Goal: Task Accomplishment & Management: Complete application form

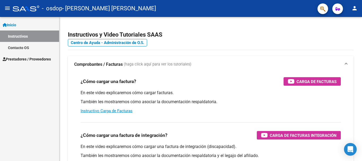
click at [21, 57] on span "Prestadores / Proveedores" at bounding box center [27, 59] width 48 height 6
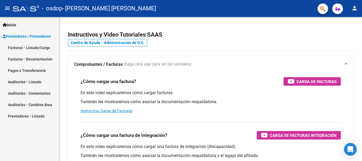
click at [38, 46] on link "Facturas - Listado/Carga" at bounding box center [29, 47] width 59 height 11
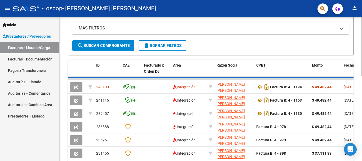
scroll to position [119, 0]
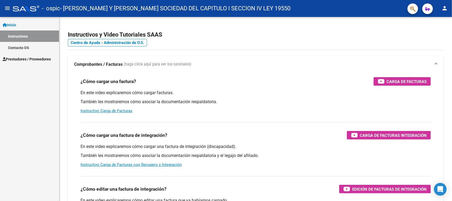
click at [42, 55] on link "Prestadores / Proveedores" at bounding box center [29, 58] width 59 height 11
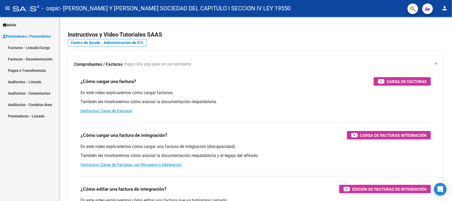
click at [43, 33] on link "Prestadores / Proveedores" at bounding box center [29, 35] width 59 height 11
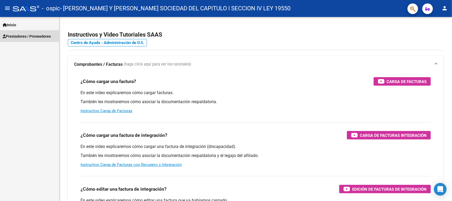
click at [27, 37] on span "Prestadores / Proveedores" at bounding box center [27, 36] width 48 height 6
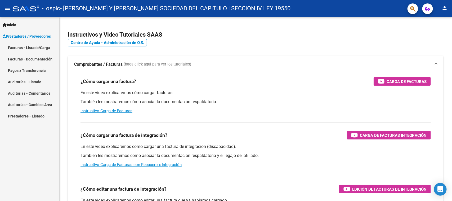
click at [31, 44] on link "Facturas - Listado/Carga" at bounding box center [29, 47] width 59 height 11
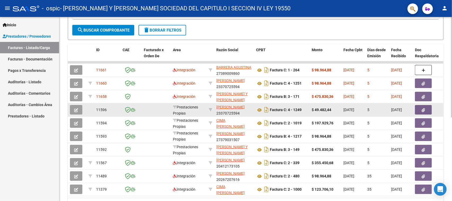
scroll to position [154, 0]
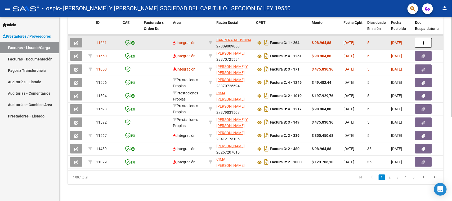
click at [75, 41] on icon "button" at bounding box center [76, 43] width 4 height 4
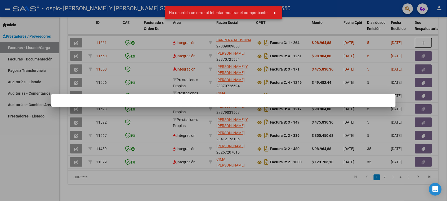
click at [98, 168] on div at bounding box center [223, 100] width 447 height 201
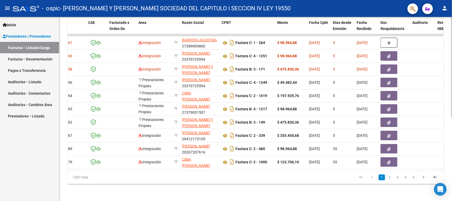
scroll to position [0, 0]
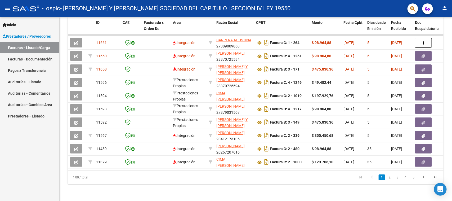
click at [444, 7] on mat-icon "person" at bounding box center [444, 8] width 6 height 6
click at [432, 38] on button "exit_to_app Salir" at bounding box center [434, 35] width 32 height 13
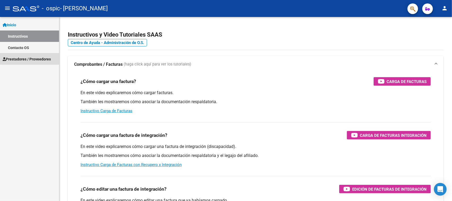
click at [46, 57] on span "Prestadores / Proveedores" at bounding box center [27, 59] width 48 height 6
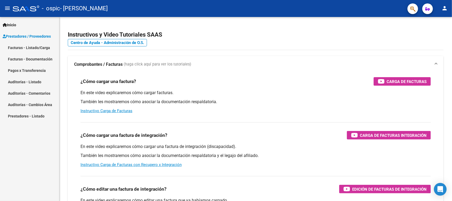
click at [42, 44] on link "Facturas - Listado/Carga" at bounding box center [29, 47] width 59 height 11
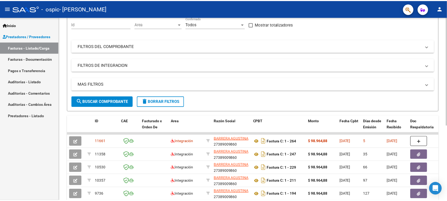
scroll to position [99, 0]
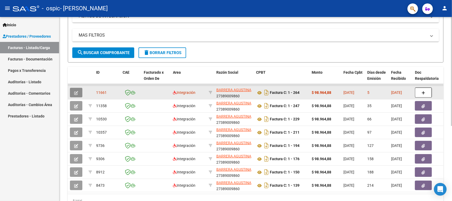
click at [75, 91] on icon "button" at bounding box center [76, 93] width 4 height 4
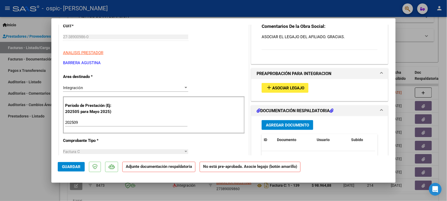
scroll to position [66, 0]
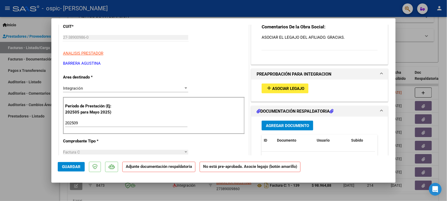
click at [269, 90] on mat-icon "add" at bounding box center [269, 88] width 6 height 6
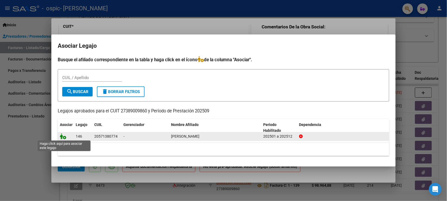
click at [61, 134] on icon at bounding box center [63, 136] width 6 height 6
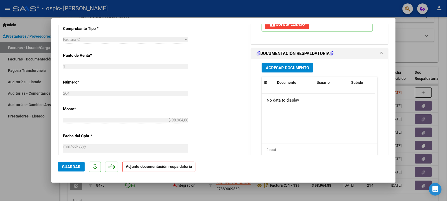
scroll to position [192, 0]
click at [285, 67] on span "Agregar Documento" at bounding box center [287, 68] width 43 height 5
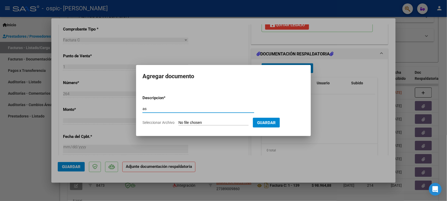
type input "as"
click at [196, 119] on form "Descripcion * as Escriba aquí una descripcion Seleccionar Archivo Guardar" at bounding box center [223, 110] width 162 height 39
click at [195, 121] on input "Seleccionar Archivo" at bounding box center [213, 122] width 70 height 5
type input "C:\fakepath\IMG_2025_9_16_17_48_55_27128.jpeg"
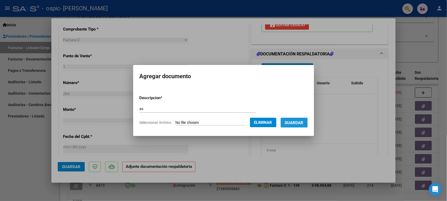
click at [294, 123] on span "Guardar" at bounding box center [294, 122] width 19 height 5
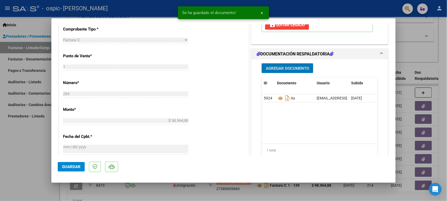
scroll to position [324, 0]
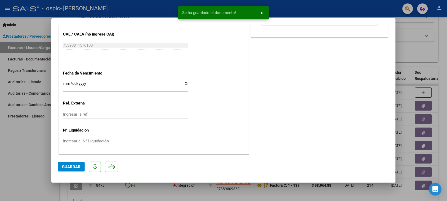
click at [69, 170] on button "Guardar" at bounding box center [71, 167] width 27 height 10
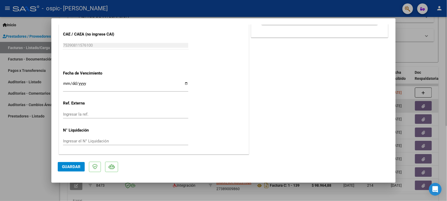
drag, startPoint x: 40, startPoint y: 142, endPoint x: 139, endPoint y: 109, distance: 104.2
click at [41, 142] on div at bounding box center [223, 100] width 447 height 201
type input "$ 0,00"
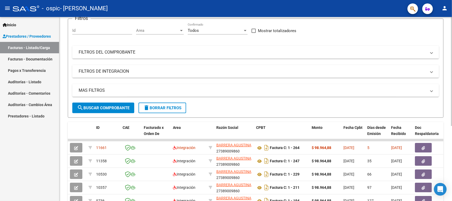
scroll to position [0, 0]
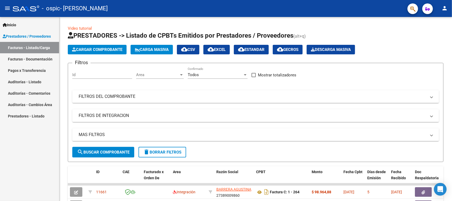
click at [443, 10] on mat-icon "person" at bounding box center [444, 8] width 6 height 6
click at [438, 34] on button "exit_to_app Salir" at bounding box center [434, 35] width 32 height 13
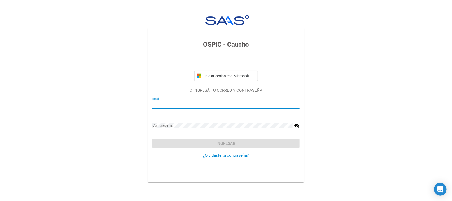
type input "agustinabarrera.1@gmail.com"
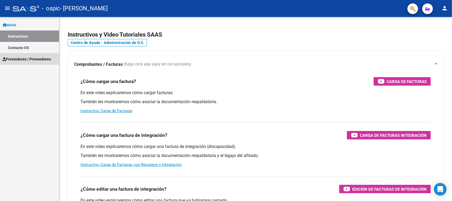
click at [37, 58] on span "Prestadores / Proveedores" at bounding box center [27, 59] width 48 height 6
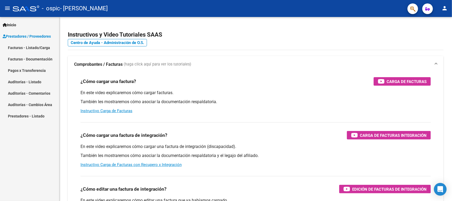
click at [44, 44] on link "Facturas - Listado/Carga" at bounding box center [29, 47] width 59 height 11
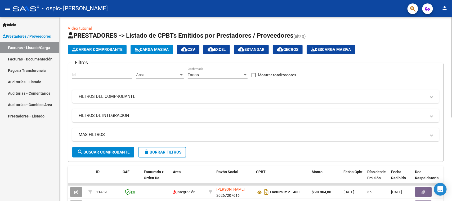
click at [90, 52] on button "Cargar Comprobante" at bounding box center [97, 50] width 59 height 10
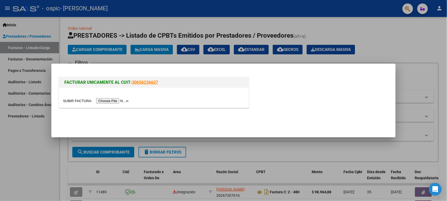
click at [114, 103] on input "file" at bounding box center [96, 101] width 67 height 6
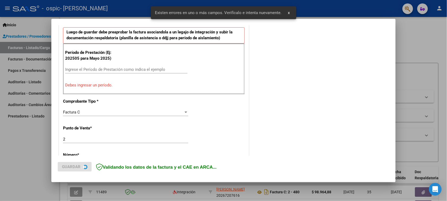
scroll to position [170, 0]
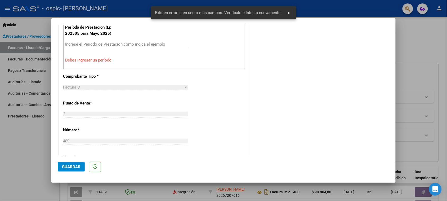
click at [115, 44] on input "Ingrese el Período de Prestación como indica el ejemplo" at bounding box center [126, 44] width 122 height 5
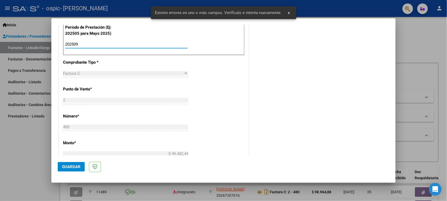
drag, startPoint x: 115, startPoint y: 44, endPoint x: 47, endPoint y: 36, distance: 68.3
click at [47, 36] on div "COMPROBANTE VER COMPROBANTE El comprobante fue leído exitosamente. DATOS DEL CO…" at bounding box center [223, 100] width 447 height 201
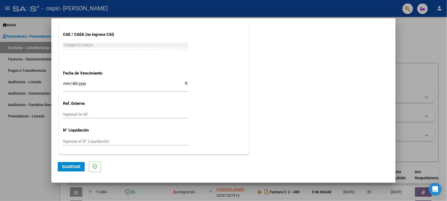
scroll to position [336, 0]
type input "202509"
click at [72, 174] on mat-dialog-actions "Guardar" at bounding box center [223, 165] width 331 height 21
click at [70, 164] on button "Guardar" at bounding box center [71, 167] width 27 height 10
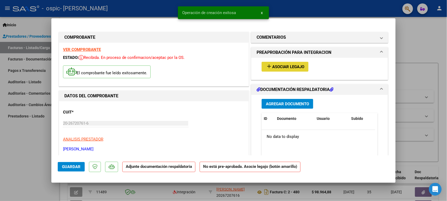
click at [282, 64] on span "Asociar Legajo" at bounding box center [288, 66] width 32 height 5
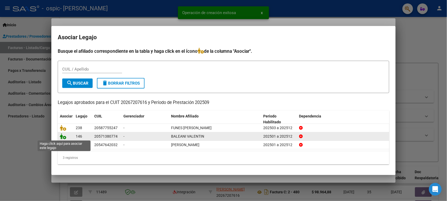
click at [64, 137] on icon at bounding box center [63, 136] width 6 height 6
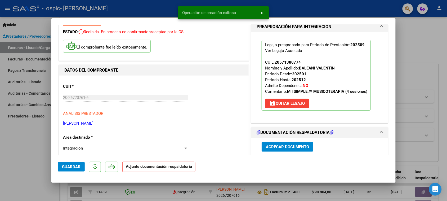
scroll to position [66, 0]
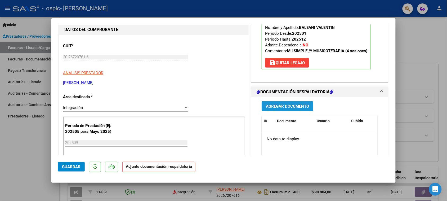
click at [280, 108] on button "Agregar Documento" at bounding box center [287, 106] width 52 height 10
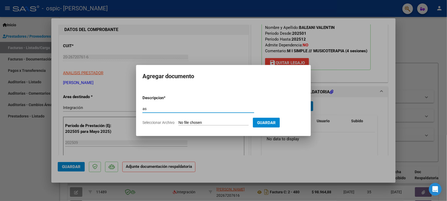
type input "as"
click at [207, 125] on form "Descripcion * as Escriba aquí una descripcion Seleccionar Archivo Guardar" at bounding box center [223, 110] width 162 height 39
click at [209, 122] on input "Seleccionar Archivo" at bounding box center [213, 122] width 70 height 5
type input "C:\fakepath\IMG_2025_9_16_17_48_50_31943.jpeg"
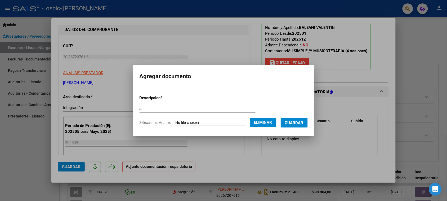
click at [298, 124] on button "Guardar" at bounding box center [294, 123] width 27 height 10
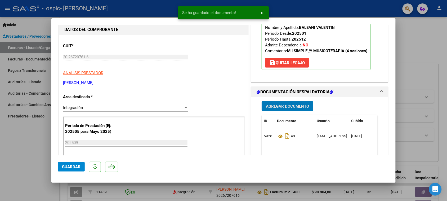
click at [73, 163] on button "Guardar" at bounding box center [71, 167] width 27 height 10
drag, startPoint x: 31, startPoint y: 135, endPoint x: 125, endPoint y: 3, distance: 162.3
click at [35, 126] on div at bounding box center [223, 100] width 447 height 201
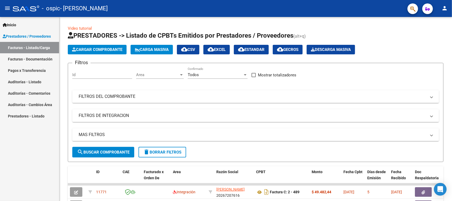
click at [38, 44] on link "Facturas - Listado/Carga" at bounding box center [29, 47] width 59 height 11
click at [82, 47] on span "Cargar Comprobante" at bounding box center [97, 49] width 50 height 5
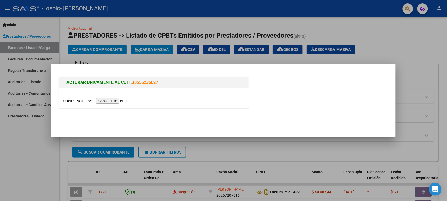
click at [109, 99] on input "file" at bounding box center [96, 101] width 67 height 6
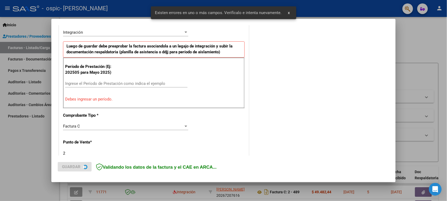
scroll to position [147, 0]
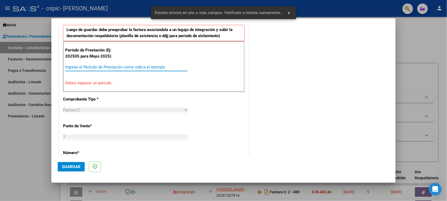
click at [114, 67] on input "Ingrese el Período de Prestación como indica el ejemplo" at bounding box center [126, 67] width 122 height 5
paste input "202509"
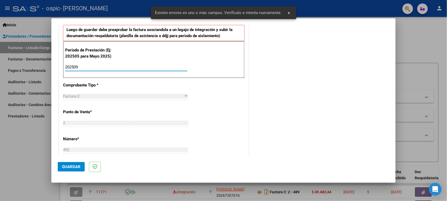
type input "202509"
click at [74, 163] on button "Guardar" at bounding box center [71, 167] width 27 height 10
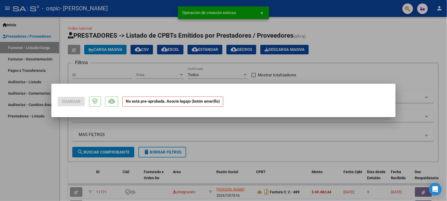
scroll to position [0, 0]
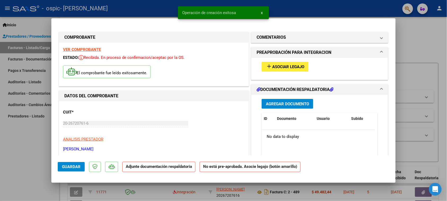
click at [285, 68] on span "Asociar Legajo" at bounding box center [288, 66] width 32 height 5
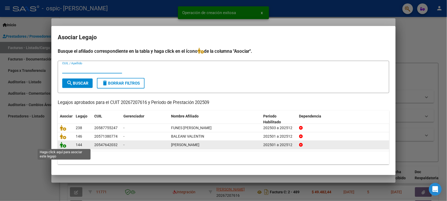
click at [64, 145] on icon at bounding box center [63, 145] width 6 height 6
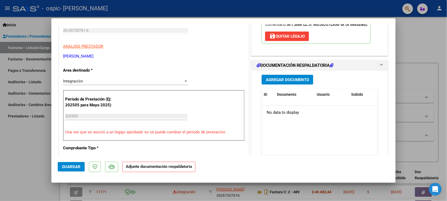
scroll to position [132, 0]
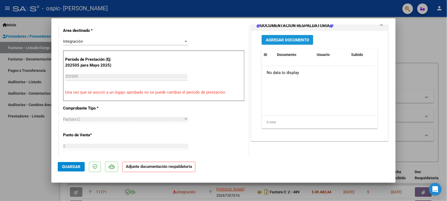
click at [283, 42] on span "Agregar Documento" at bounding box center [287, 40] width 43 height 5
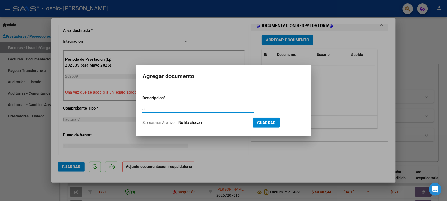
type input "as"
click at [183, 121] on input "Seleccionar Archivo" at bounding box center [213, 122] width 70 height 5
type input "C:\fakepath\IMG_2025_9_25_18_57_12_38642.jpeg"
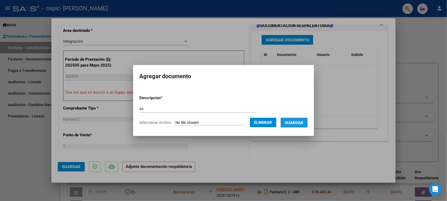
click at [293, 122] on span "Guardar" at bounding box center [294, 122] width 19 height 5
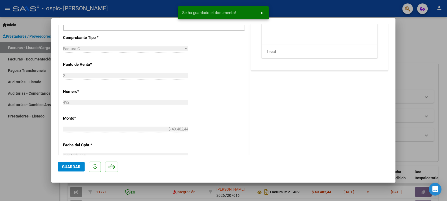
scroll to position [265, 0]
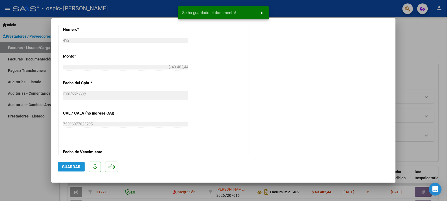
click at [73, 165] on span "Guardar" at bounding box center [71, 166] width 19 height 5
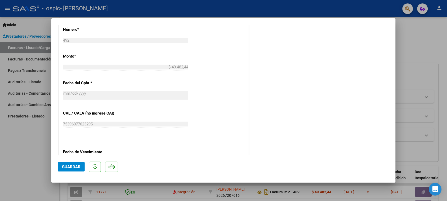
drag, startPoint x: 25, startPoint y: 146, endPoint x: 79, endPoint y: 69, distance: 93.6
click at [25, 146] on div at bounding box center [223, 100] width 447 height 201
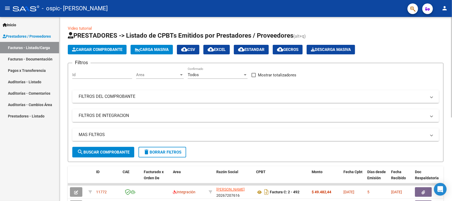
click at [89, 49] on span "Cargar Comprobante" at bounding box center [97, 49] width 50 height 5
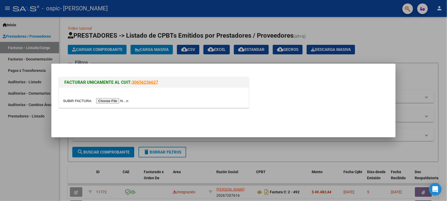
click at [110, 100] on input "file" at bounding box center [96, 101] width 67 height 6
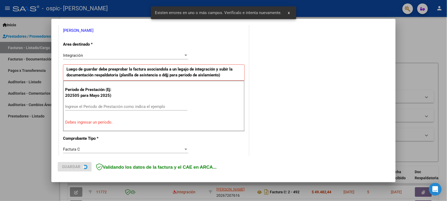
scroll to position [110, 0]
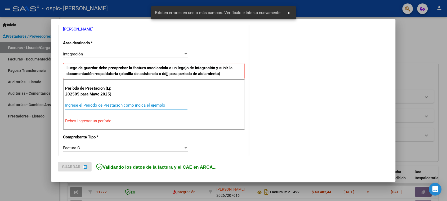
click at [113, 104] on input "Ingrese el Período de Prestación como indica el ejemplo" at bounding box center [126, 105] width 122 height 5
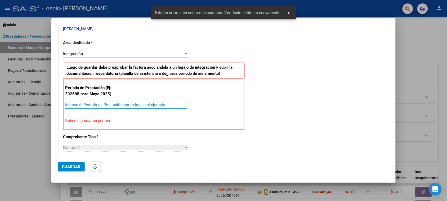
paste input "202509"
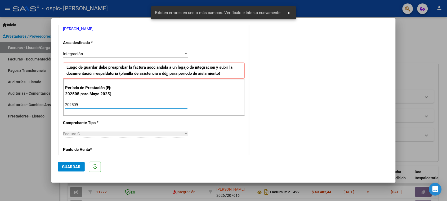
type input "202509"
click at [74, 165] on span "Guardar" at bounding box center [71, 166] width 19 height 5
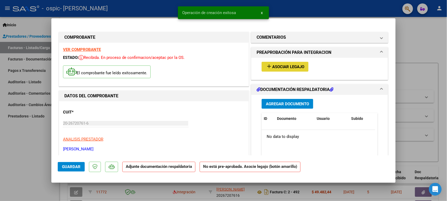
click at [277, 66] on span "Asociar Legajo" at bounding box center [288, 66] width 32 height 5
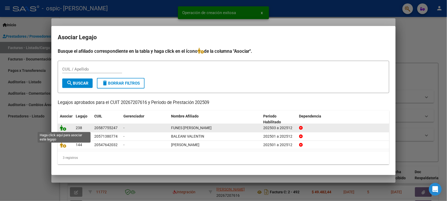
click at [64, 129] on icon at bounding box center [63, 128] width 6 height 6
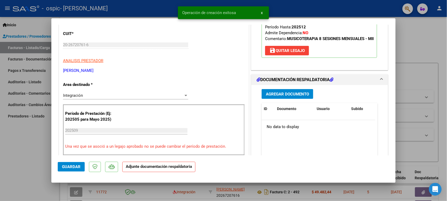
scroll to position [99, 0]
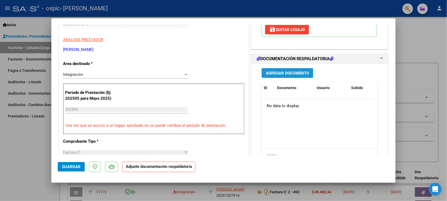
click at [284, 75] on span "Agregar Documento" at bounding box center [287, 73] width 43 height 5
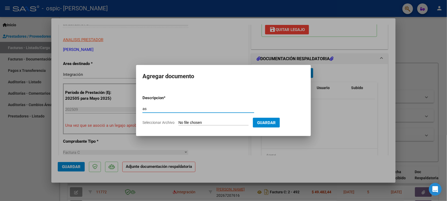
type input "as"
click at [214, 122] on input "Seleccionar Archivo" at bounding box center [213, 122] width 70 height 5
type input "C:\fakepath\IMG_2025_9_26_17_13_9_17079.jpeg"
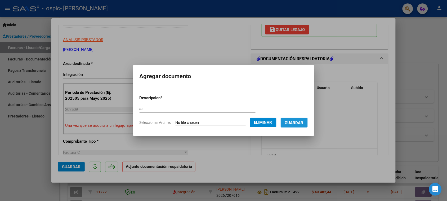
click at [293, 125] on button "Guardar" at bounding box center [294, 123] width 27 height 10
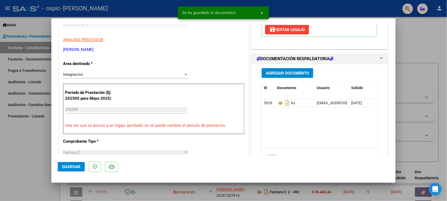
click at [19, 145] on div at bounding box center [223, 100] width 447 height 201
type input "$ 0,00"
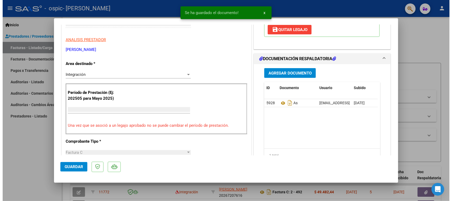
scroll to position [83, 0]
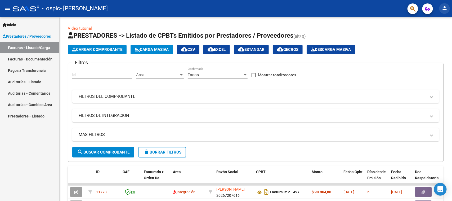
click at [443, 10] on mat-icon "person" at bounding box center [444, 8] width 6 height 6
click at [435, 33] on button "exit_to_app Salir" at bounding box center [434, 35] width 32 height 13
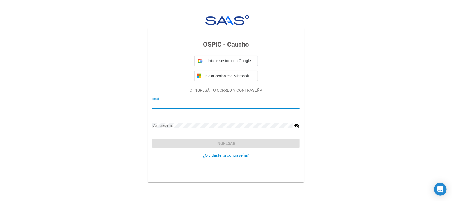
type input "eghiron@gmail.com"
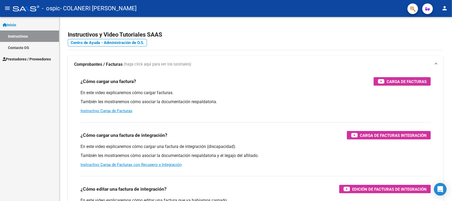
click at [18, 53] on link "Prestadores / Proveedores" at bounding box center [29, 58] width 59 height 11
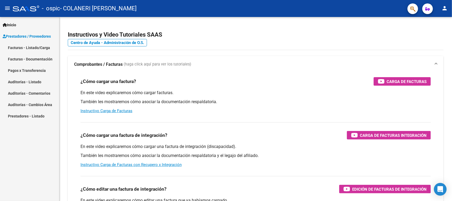
click at [38, 47] on link "Facturas - Listado/Carga" at bounding box center [29, 47] width 59 height 11
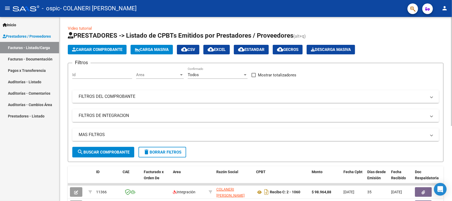
click at [99, 47] on span "Cargar Comprobante" at bounding box center [97, 49] width 50 height 5
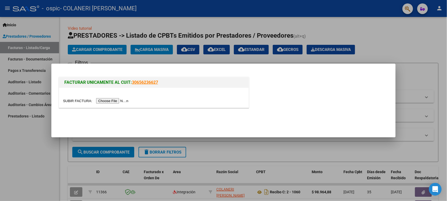
click at [121, 101] on input "file" at bounding box center [96, 101] width 67 height 6
click at [109, 97] on div at bounding box center [154, 98] width 190 height 20
click at [111, 101] on input "file" at bounding box center [96, 101] width 67 height 6
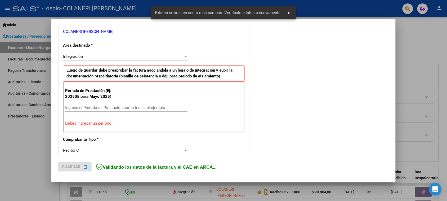
scroll to position [110, 0]
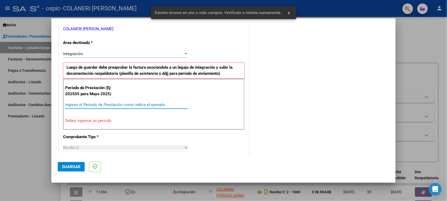
click at [116, 107] on input "Ingrese el Período de Prestación como indica el ejemplo" at bounding box center [126, 104] width 122 height 5
paste input "202509"
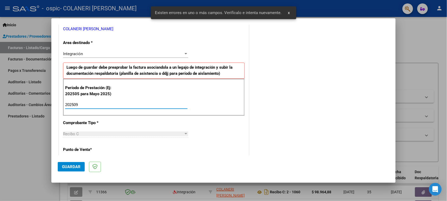
type input "202509"
click at [70, 165] on span "Guardar" at bounding box center [71, 166] width 19 height 5
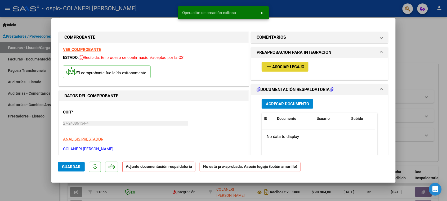
click at [285, 66] on span "Asociar Legajo" at bounding box center [288, 66] width 32 height 5
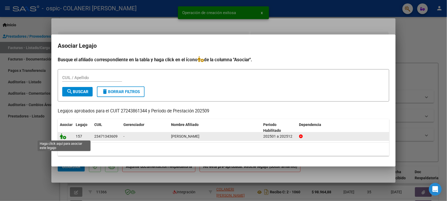
click at [61, 136] on icon at bounding box center [63, 136] width 6 height 6
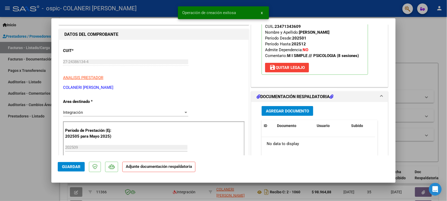
scroll to position [66, 0]
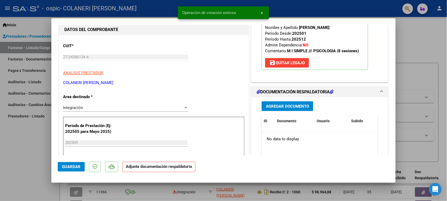
click at [273, 107] on span "Agregar Documento" at bounding box center [287, 106] width 43 height 5
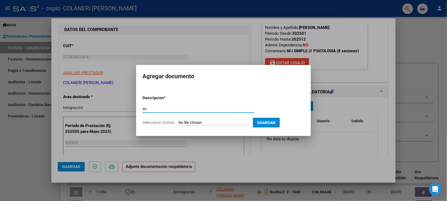
type input "as"
click at [198, 120] on input "Seleccionar Archivo" at bounding box center [213, 122] width 70 height 5
type input "C:\fakepath\IMG_2025_9_23_16_48_34_40019.jpeg"
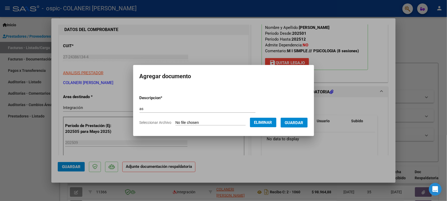
drag, startPoint x: 292, startPoint y: 120, endPoint x: 286, endPoint y: 119, distance: 6.4
click at [288, 119] on button "Guardar" at bounding box center [294, 123] width 27 height 10
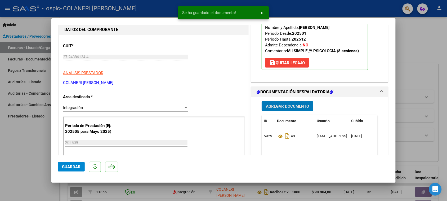
click at [72, 165] on span "Guardar" at bounding box center [71, 166] width 19 height 5
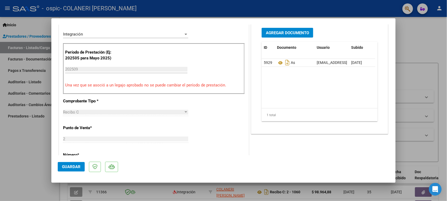
scroll to position [46, 0]
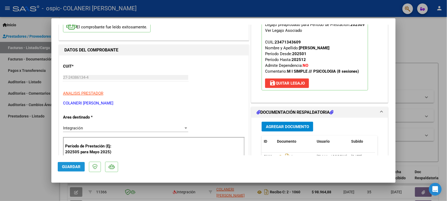
click at [71, 165] on span "Guardar" at bounding box center [71, 166] width 19 height 5
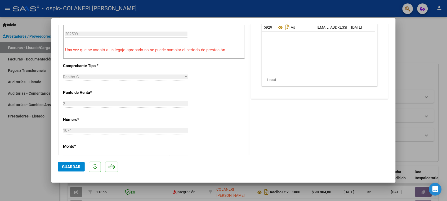
scroll to position [178, 0]
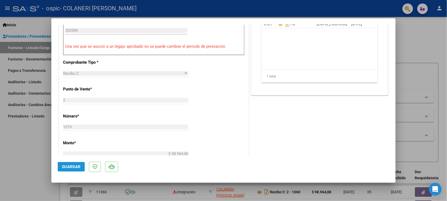
click at [74, 170] on button "Guardar" at bounding box center [71, 167] width 27 height 10
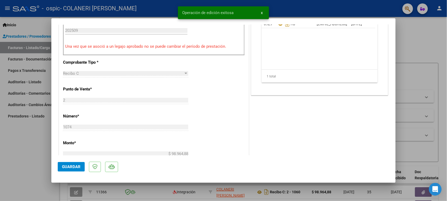
click at [19, 152] on div at bounding box center [223, 100] width 447 height 201
type input "$ 0,00"
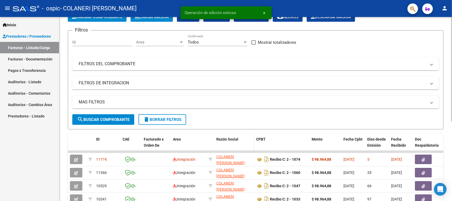
scroll to position [33, 0]
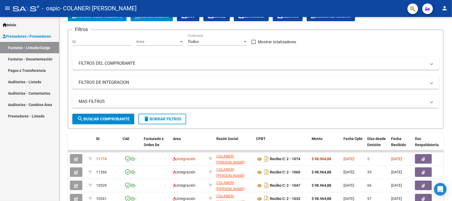
click at [445, 8] on mat-icon "person" at bounding box center [444, 8] width 6 height 6
click at [432, 35] on button "exit_to_app Salir" at bounding box center [434, 35] width 32 height 13
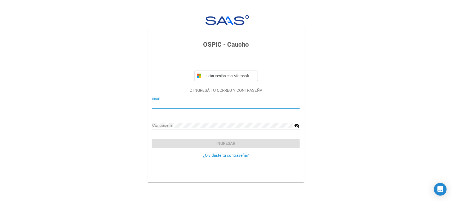
type input "andreavcolaneri@gmail.com"
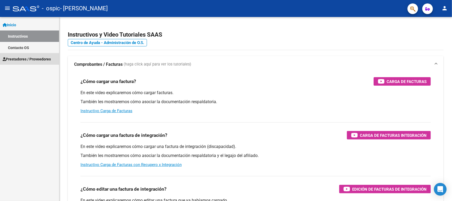
click at [35, 57] on span "Prestadores / Proveedores" at bounding box center [27, 59] width 48 height 6
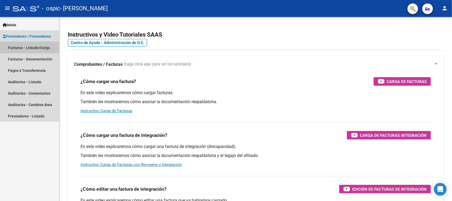
click at [43, 46] on link "Facturas - Listado/Carga" at bounding box center [29, 47] width 59 height 11
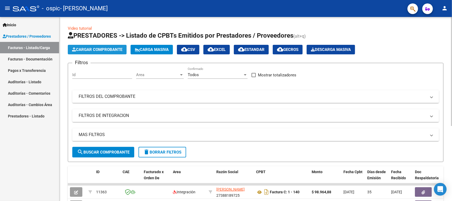
click at [93, 48] on span "Cargar Comprobante" at bounding box center [97, 49] width 50 height 5
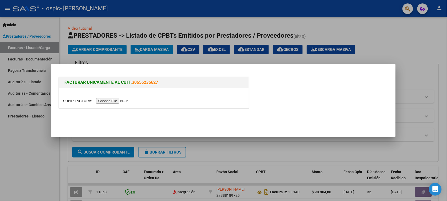
click at [118, 101] on input "file" at bounding box center [96, 101] width 67 height 6
click at [124, 100] on input "file" at bounding box center [96, 101] width 67 height 6
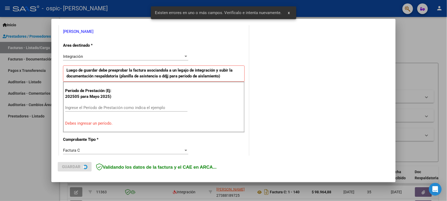
scroll to position [110, 0]
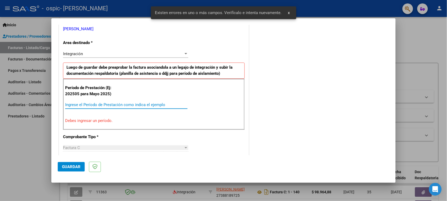
click at [91, 103] on input "Ingrese el Período de Prestación como indica el ejemplo" at bounding box center [126, 104] width 122 height 5
drag, startPoint x: 79, startPoint y: 105, endPoint x: 47, endPoint y: 99, distance: 32.8
click at [48, 99] on div "COMPROBANTE VER COMPROBANTE El comprobante fue leído exitosamente. DATOS DEL CO…" at bounding box center [223, 100] width 447 height 201
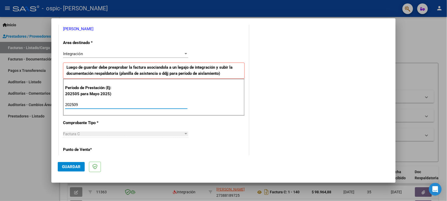
drag, startPoint x: 67, startPoint y: 105, endPoint x: 51, endPoint y: 103, distance: 16.8
click at [51, 103] on div "COMPROBANTE VER COMPROBANTE El comprobante fue leído exitosamente. DATOS DEL CO…" at bounding box center [223, 100] width 447 height 201
type input "202509"
click at [69, 162] on button "Guardar" at bounding box center [71, 167] width 27 height 10
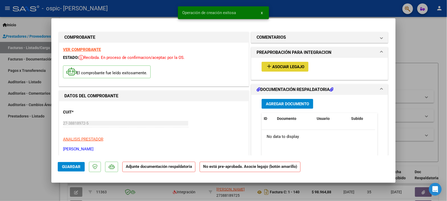
click at [273, 67] on span "Asociar Legajo" at bounding box center [288, 66] width 32 height 5
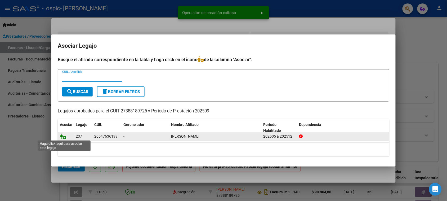
click at [62, 134] on icon at bounding box center [63, 136] width 6 height 6
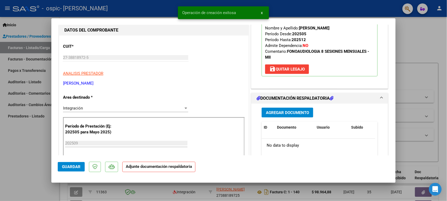
scroll to position [66, 0]
click at [278, 104] on div "Agregar Documento ID Documento Usuario Subido Acción No data to display 0 total…" at bounding box center [320, 156] width 124 height 106
click at [278, 113] on span "Agregar Documento" at bounding box center [287, 112] width 43 height 5
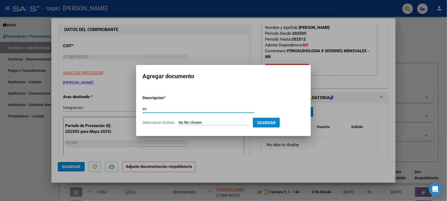
type input "as"
click at [199, 122] on input "Seleccionar Archivo" at bounding box center [213, 122] width 70 height 5
type input "C:\fakepath\IMG_2025_9_23_16_46_13_89728.jpeg"
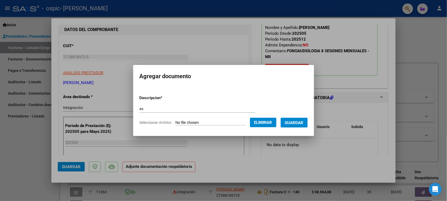
click at [292, 121] on span "Guardar" at bounding box center [294, 122] width 19 height 5
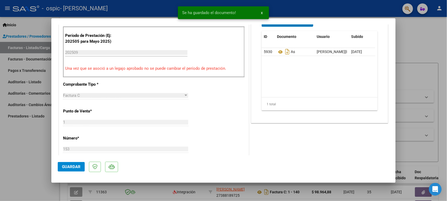
scroll to position [165, 0]
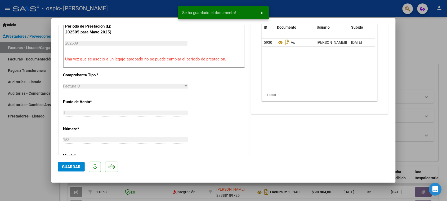
click at [74, 164] on button "Guardar" at bounding box center [71, 167] width 27 height 10
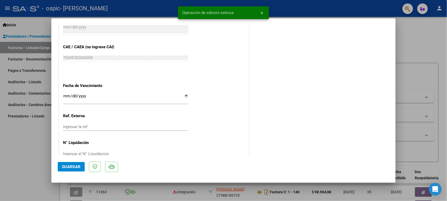
scroll to position [344, 0]
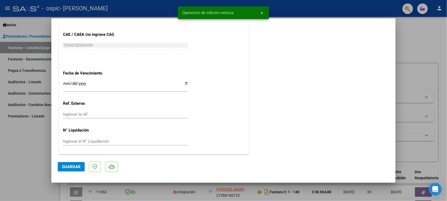
click at [46, 156] on div at bounding box center [223, 100] width 447 height 201
type input "$ 0,00"
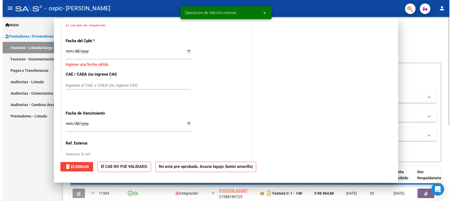
scroll to position [0, 0]
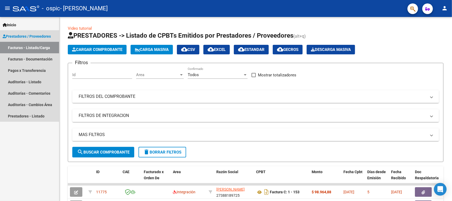
click at [43, 48] on link "Facturas - Listado/Carga" at bounding box center [29, 47] width 59 height 11
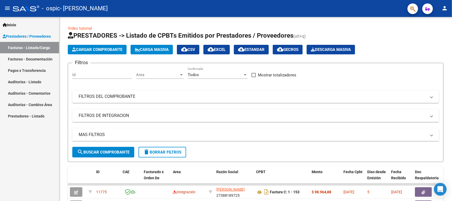
click at [444, 9] on mat-icon "person" at bounding box center [444, 8] width 6 height 6
click at [432, 37] on button "exit_to_app Salir" at bounding box center [434, 35] width 32 height 13
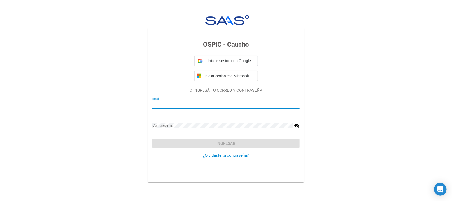
type input "paula.acurso@gmail.com"
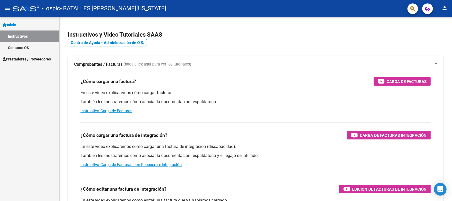
click at [25, 56] on span "Prestadores / Proveedores" at bounding box center [27, 59] width 48 height 6
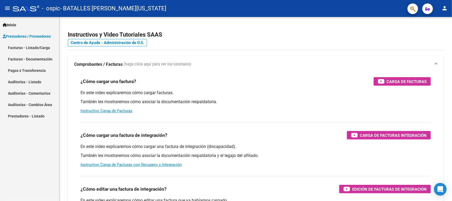
click at [38, 48] on link "Facturas - Listado/Carga" at bounding box center [29, 47] width 59 height 11
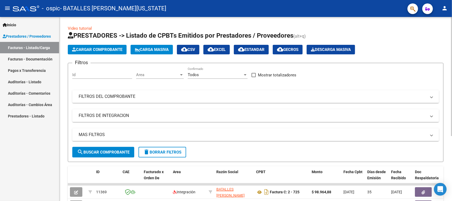
click at [96, 46] on button "Cargar Comprobante" at bounding box center [97, 50] width 59 height 10
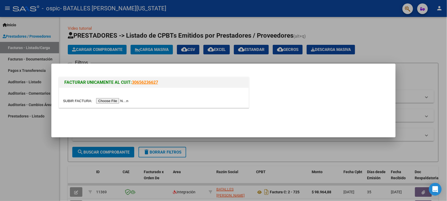
click at [116, 101] on input "file" at bounding box center [96, 101] width 67 height 6
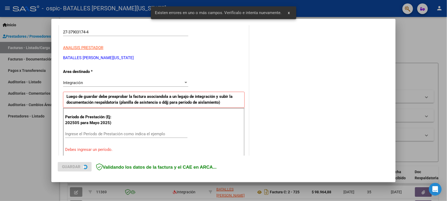
scroll to position [110, 0]
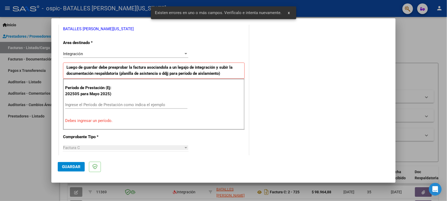
click at [122, 102] on div "Ingrese el Período de Prestación como indica el ejemplo" at bounding box center [126, 105] width 122 height 8
click at [123, 105] on input "Ingrese el Período de Prestación como indica el ejemplo" at bounding box center [126, 104] width 122 height 5
paste input "202509"
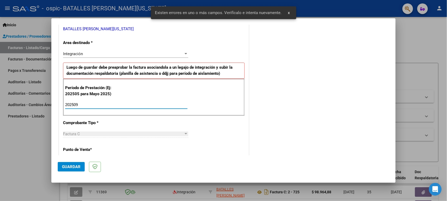
type input "202509"
click at [73, 165] on span "Guardar" at bounding box center [71, 166] width 19 height 5
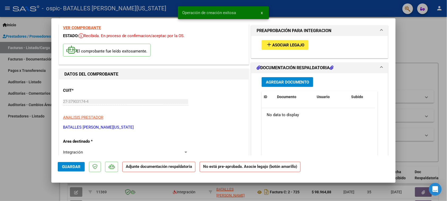
scroll to position [33, 0]
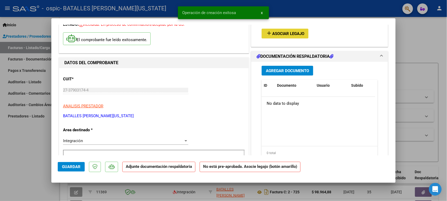
click at [286, 36] on button "add Asociar Legajo" at bounding box center [284, 34] width 47 height 10
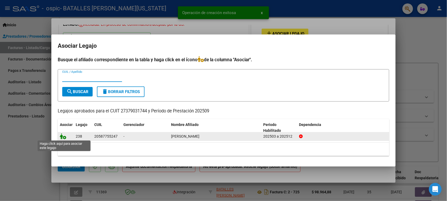
click at [64, 137] on icon at bounding box center [63, 136] width 6 height 6
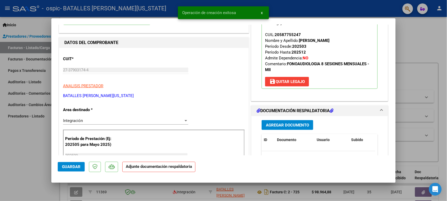
scroll to position [132, 0]
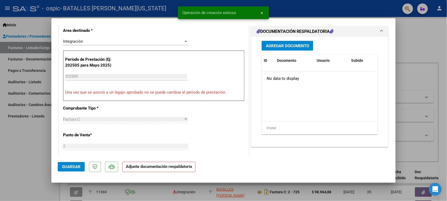
click at [297, 47] on span "Agregar Documento" at bounding box center [287, 45] width 43 height 5
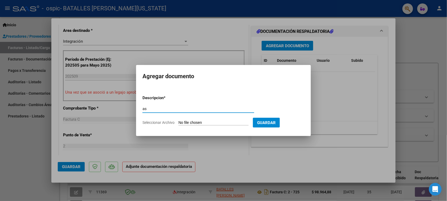
type input "as"
click at [220, 123] on input "Seleccionar Archivo" at bounding box center [213, 122] width 70 height 5
type input "C:\fakepath\IMG_2025_9_26_17_12_54_3911.jpeg"
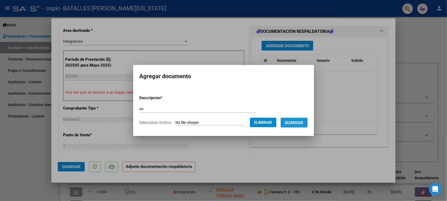
click at [300, 125] on button "Guardar" at bounding box center [294, 123] width 27 height 10
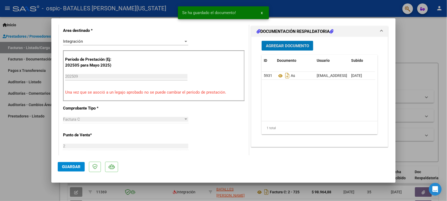
click at [73, 164] on button "Guardar" at bounding box center [71, 167] width 27 height 10
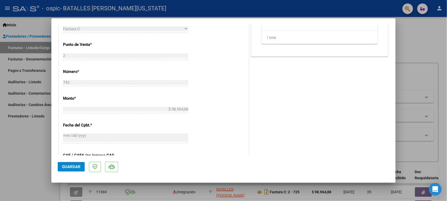
scroll to position [232, 0]
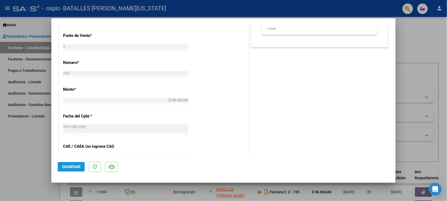
click at [77, 165] on span "Guardar" at bounding box center [71, 166] width 19 height 5
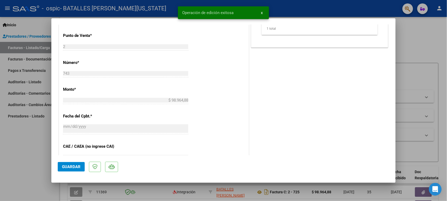
click at [4, 145] on div at bounding box center [223, 100] width 447 height 201
type input "$ 0,00"
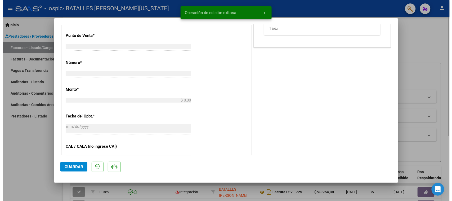
scroll to position [0, 0]
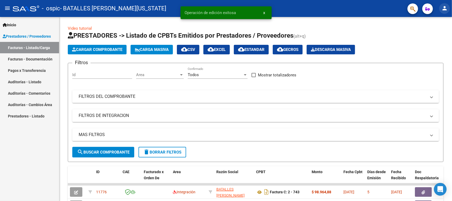
click at [443, 10] on mat-icon "person" at bounding box center [444, 8] width 6 height 6
click at [431, 34] on button "exit_to_app Salir" at bounding box center [434, 35] width 32 height 13
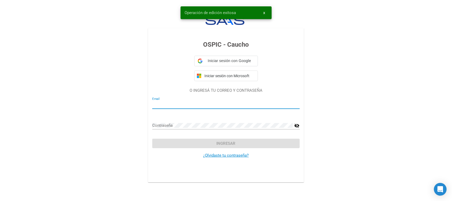
type input "virbatalles@gmail.com"
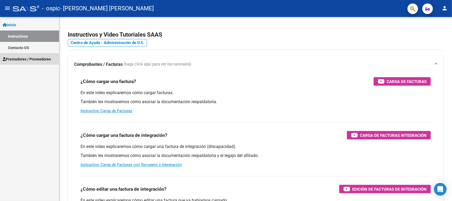
click at [35, 60] on span "Prestadores / Proveedores" at bounding box center [27, 59] width 48 height 6
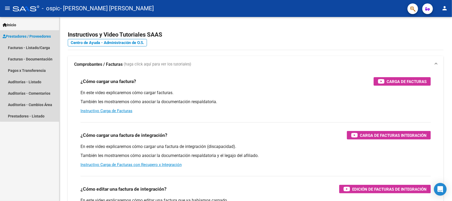
click at [34, 35] on span "Prestadores / Proveedores" at bounding box center [27, 36] width 48 height 6
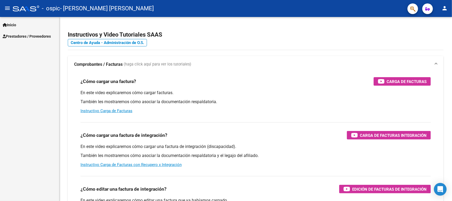
click at [24, 25] on link "Inicio" at bounding box center [29, 24] width 59 height 11
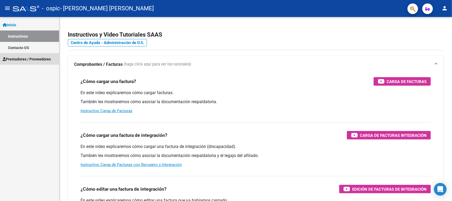
click at [27, 55] on link "Prestadores / Proveedores" at bounding box center [29, 58] width 59 height 11
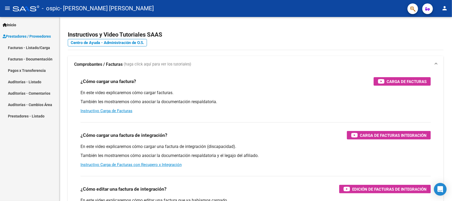
click at [34, 49] on link "Facturas - Listado/Carga" at bounding box center [29, 47] width 59 height 11
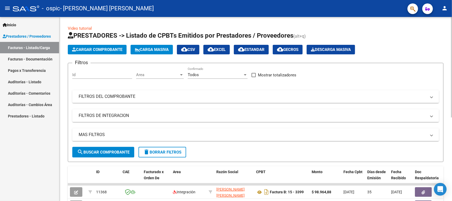
click at [108, 51] on span "Cargar Comprobante" at bounding box center [97, 49] width 50 height 5
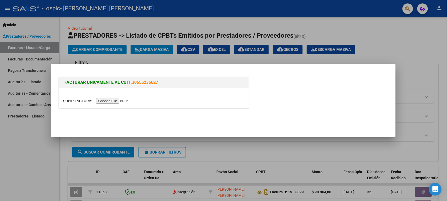
click at [121, 99] on input "file" at bounding box center [96, 101] width 67 height 6
click at [123, 98] on input "file" at bounding box center [96, 101] width 67 height 6
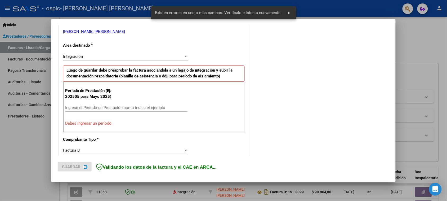
scroll to position [110, 0]
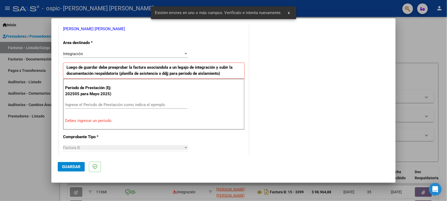
click at [128, 102] on div "Ingrese el Período de Prestación como indica el ejemplo" at bounding box center [126, 105] width 122 height 8
drag, startPoint x: 127, startPoint y: 102, endPoint x: 122, endPoint y: 109, distance: 8.3
click at [125, 104] on div "Ingrese el Período de Prestación como indica el ejemplo" at bounding box center [126, 105] width 122 height 8
click at [121, 110] on div "Ingrese el Período de Prestación como indica el ejemplo" at bounding box center [126, 107] width 122 height 13
click at [108, 101] on div "Ingrese el Período de Prestación como indica el ejemplo" at bounding box center [126, 105] width 122 height 8
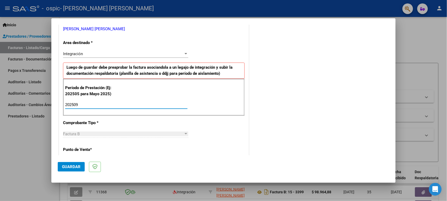
type input "202509"
drag, startPoint x: 109, startPoint y: 108, endPoint x: 55, endPoint y: 103, distance: 54.4
click at [55, 103] on mat-dialog-content "COMPROBANTE VER COMPROBANTE El comprobante fue leído exitosamente. DATOS DEL CO…" at bounding box center [223, 90] width 344 height 130
copy div
click at [69, 164] on button "Guardar" at bounding box center [71, 167] width 27 height 10
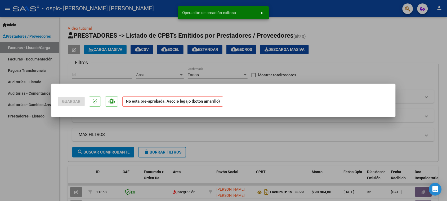
scroll to position [0, 0]
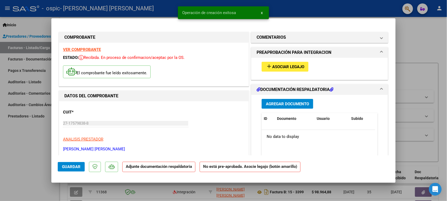
click at [277, 62] on button "add Asociar Legajo" at bounding box center [284, 67] width 47 height 10
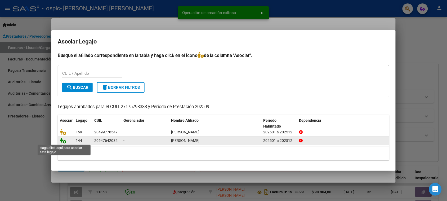
click at [61, 140] on icon at bounding box center [63, 140] width 6 height 6
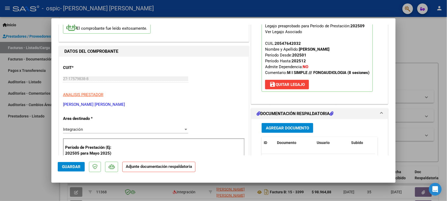
scroll to position [99, 0]
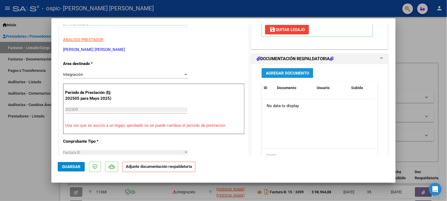
click at [281, 75] on span "Agregar Documento" at bounding box center [287, 73] width 43 height 5
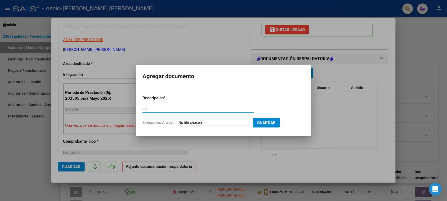
type input "as"
click at [215, 123] on input "Seleccionar Archivo" at bounding box center [213, 122] width 70 height 5
type input "C:\fakepath\IMG_2025_9_25_18_57_22_20735.jpeg"
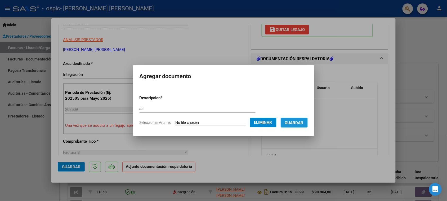
click at [295, 123] on span "Guardar" at bounding box center [294, 122] width 19 height 5
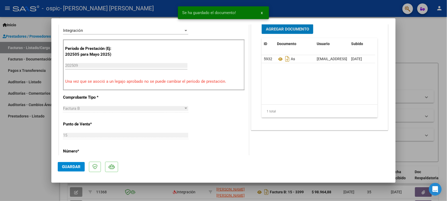
scroll to position [232, 0]
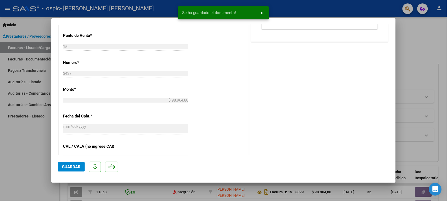
click at [78, 166] on span "Guardar" at bounding box center [71, 166] width 19 height 5
click at [50, 159] on div at bounding box center [223, 100] width 447 height 201
type input "$ 0,00"
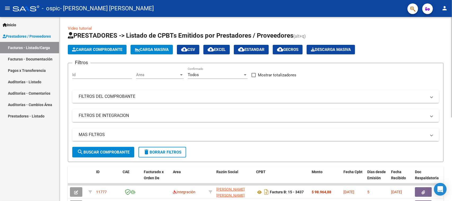
click at [80, 46] on button "Cargar Comprobante" at bounding box center [97, 50] width 59 height 10
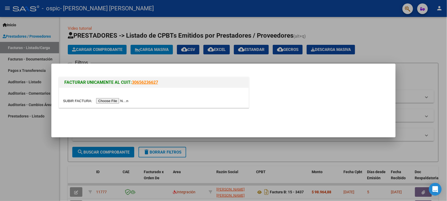
click at [114, 101] on input "file" at bounding box center [96, 101] width 67 height 6
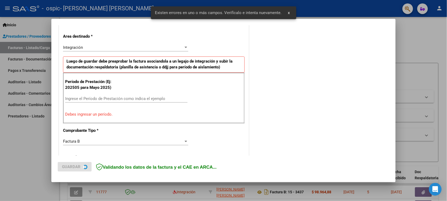
scroll to position [120, 0]
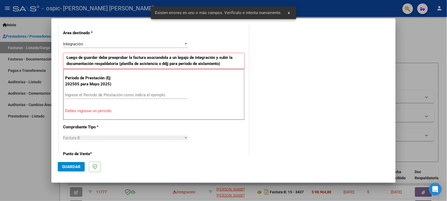
drag, startPoint x: 109, startPoint y: 92, endPoint x: 108, endPoint y: 94, distance: 2.9
click at [109, 92] on div "Ingrese el Período de Prestación como indica el ejemplo" at bounding box center [126, 95] width 122 height 8
click at [108, 96] on input "Ingrese el Período de Prestación como indica el ejemplo" at bounding box center [126, 94] width 122 height 5
paste input "202509"
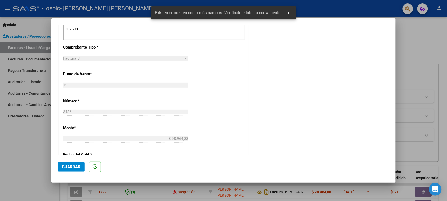
scroll to position [186, 0]
type input "202509"
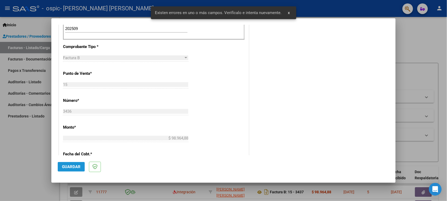
click at [72, 166] on span "Guardar" at bounding box center [71, 166] width 19 height 5
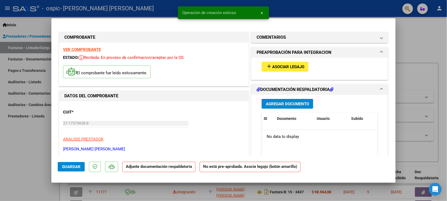
click at [281, 66] on span "Asociar Legajo" at bounding box center [288, 66] width 32 height 5
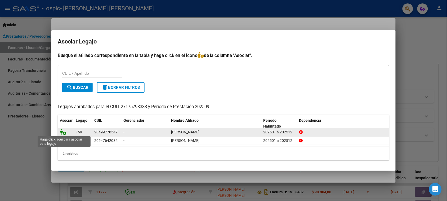
click at [64, 133] on icon at bounding box center [63, 132] width 6 height 6
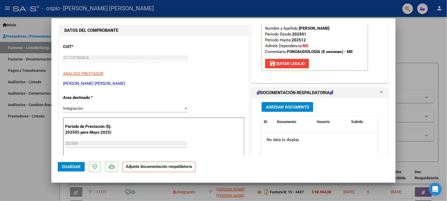
scroll to position [66, 0]
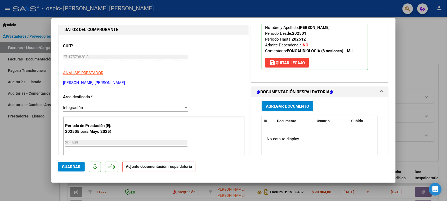
click at [287, 105] on span "Agregar Documento" at bounding box center [287, 106] width 43 height 5
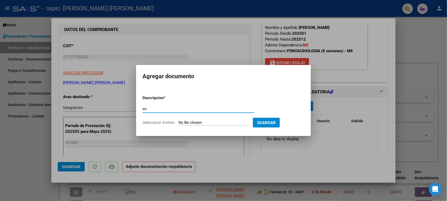
type input "as"
click at [192, 122] on input "Seleccionar Archivo" at bounding box center [213, 122] width 70 height 5
type input "C:\fakepath\IMG_2025_9_23_16_48_1_99422.jpeg"
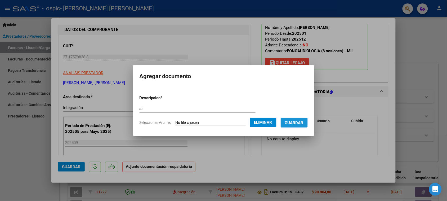
click at [296, 122] on span "Guardar" at bounding box center [294, 122] width 19 height 5
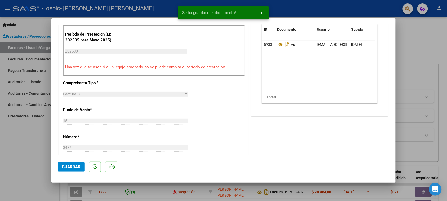
scroll to position [165, 0]
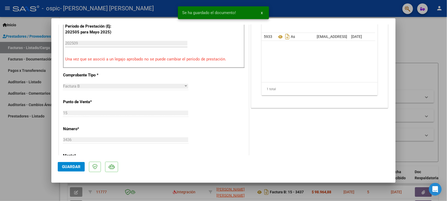
click at [78, 167] on span "Guardar" at bounding box center [71, 166] width 19 height 5
click at [36, 159] on div at bounding box center [223, 100] width 447 height 201
type input "$ 0,00"
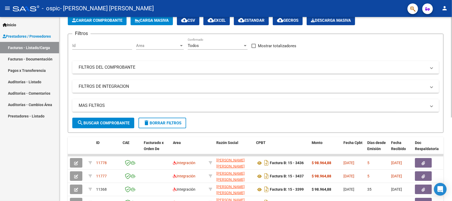
scroll to position [0, 0]
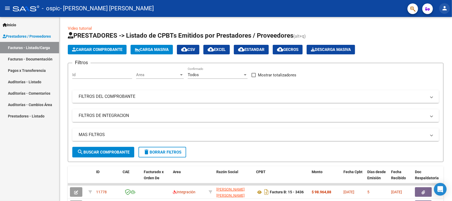
click at [441, 11] on button "person" at bounding box center [444, 8] width 11 height 11
click at [424, 33] on mat-icon "exit_to_app" at bounding box center [425, 34] width 6 height 6
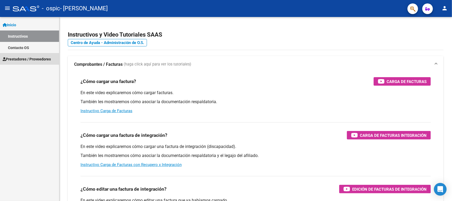
click at [34, 53] on link "Prestadores / Proveedores" at bounding box center [29, 58] width 59 height 11
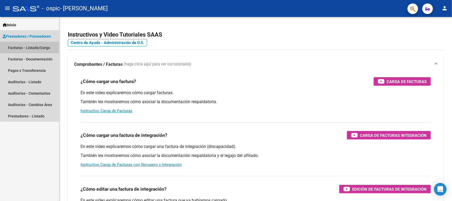
click at [38, 45] on link "Facturas - Listado/Carga" at bounding box center [29, 47] width 59 height 11
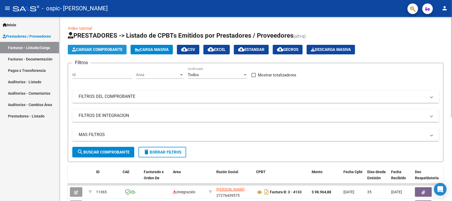
click at [84, 50] on span "Cargar Comprobante" at bounding box center [97, 49] width 50 height 5
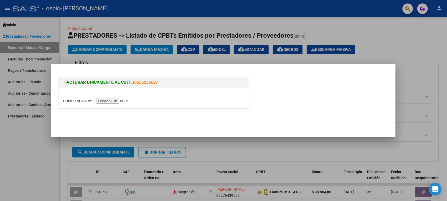
click at [116, 101] on input "file" at bounding box center [96, 101] width 67 height 6
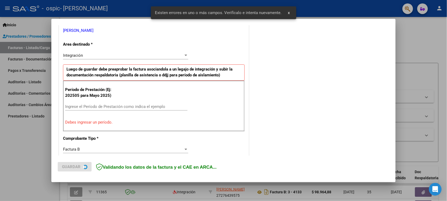
scroll to position [110, 0]
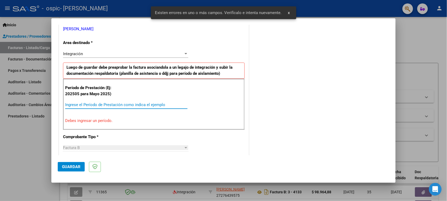
click at [98, 103] on input "Ingrese el Período de Prestación como indica el ejemplo" at bounding box center [126, 104] width 122 height 5
paste input "202509"
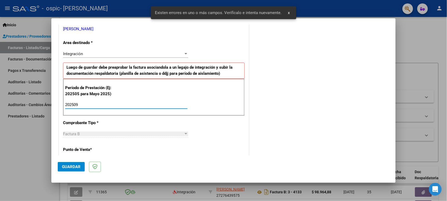
type input "202509"
click at [70, 166] on span "Guardar" at bounding box center [71, 166] width 19 height 5
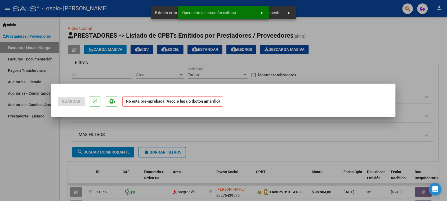
scroll to position [0, 0]
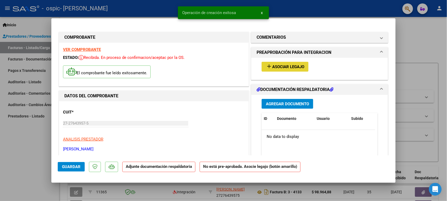
click at [277, 65] on span "Asociar Legajo" at bounding box center [288, 66] width 32 height 5
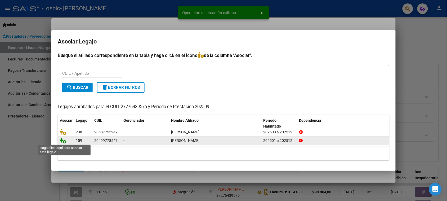
click at [61, 138] on icon at bounding box center [63, 140] width 6 height 6
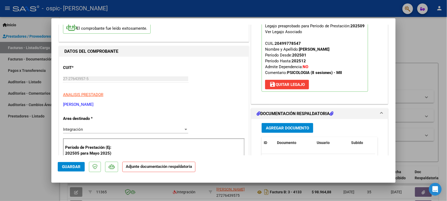
scroll to position [99, 0]
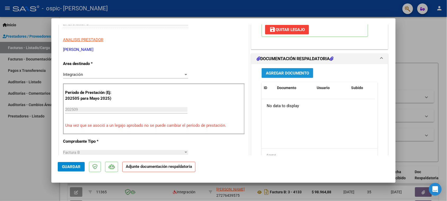
click at [279, 74] on span "Agregar Documento" at bounding box center [287, 73] width 43 height 5
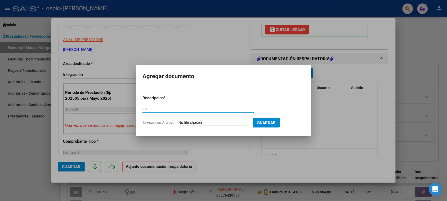
type input "as"
click at [185, 123] on input "Seleccionar Archivo" at bounding box center [213, 122] width 70 height 5
type input "C:\fakepath\IMG_2025_9_23_16_47_52_6593.jpeg"
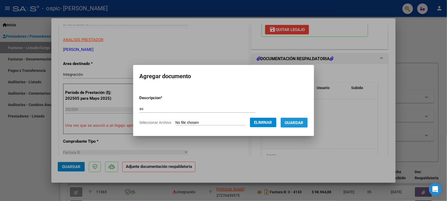
click at [299, 123] on span "Guardar" at bounding box center [294, 122] width 19 height 5
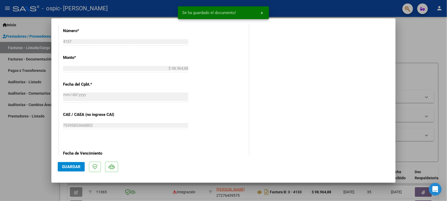
scroll to position [265, 0]
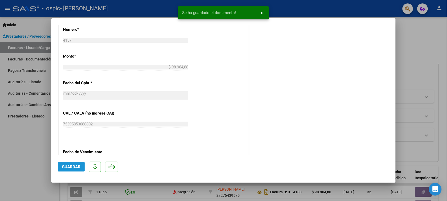
click at [64, 167] on span "Guardar" at bounding box center [71, 166] width 19 height 5
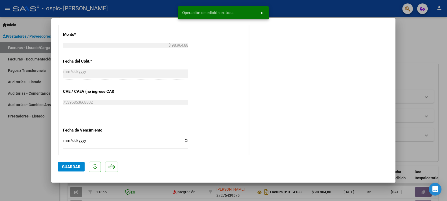
scroll to position [298, 0]
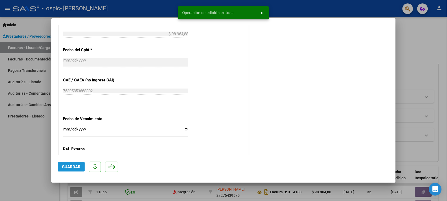
click at [77, 165] on span "Guardar" at bounding box center [71, 166] width 19 height 5
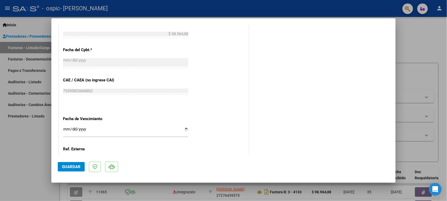
click at [35, 152] on div at bounding box center [223, 100] width 447 height 201
type input "$ 0,00"
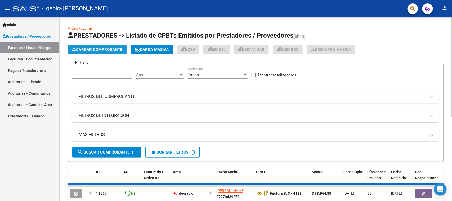
click at [85, 51] on span "Cargar Comprobante" at bounding box center [97, 49] width 50 height 5
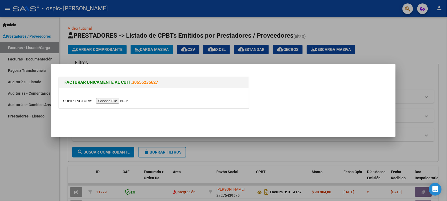
click at [112, 100] on input "file" at bounding box center [96, 101] width 67 height 6
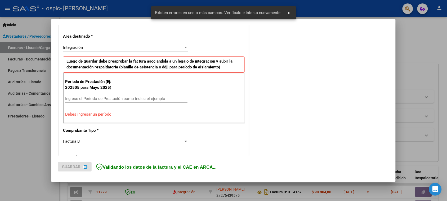
scroll to position [99, 0]
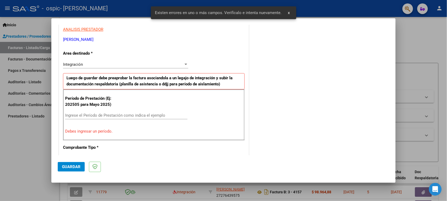
click at [114, 118] on div "Ingrese el Período de Prestación como indica el ejemplo" at bounding box center [126, 115] width 122 height 8
paste input "202509"
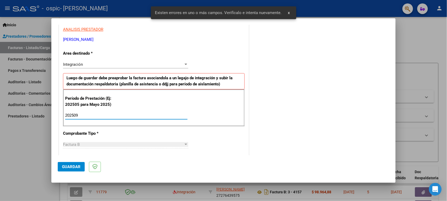
type input "202509"
click at [69, 166] on span "Guardar" at bounding box center [71, 166] width 19 height 5
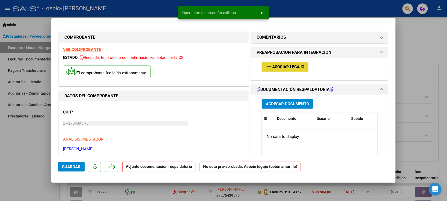
click at [272, 67] on span "Asociar Legajo" at bounding box center [288, 66] width 32 height 5
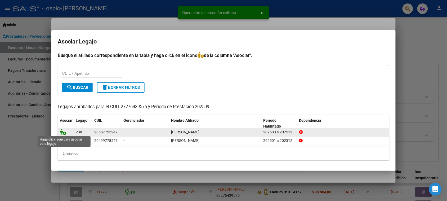
click at [63, 132] on icon at bounding box center [63, 132] width 6 height 6
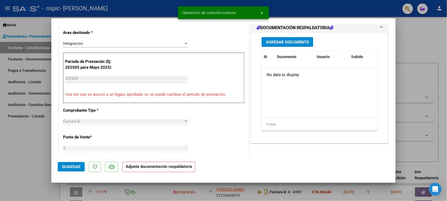
scroll to position [132, 0]
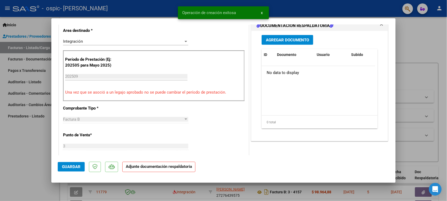
click at [287, 44] on button "Agregar Documento" at bounding box center [287, 40] width 52 height 10
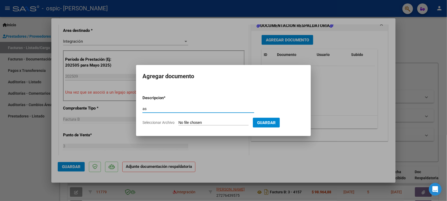
type input "as"
click at [186, 121] on input "Seleccionar Archivo" at bounding box center [213, 122] width 70 height 5
type input "C:\fakepath\IMG_2025_9_26_17_12_54_3911.jpeg"
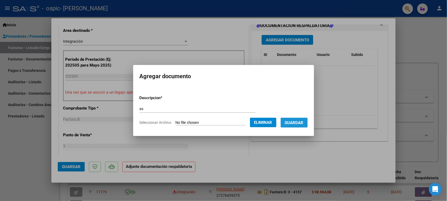
click at [290, 121] on span "Guardar" at bounding box center [294, 122] width 19 height 5
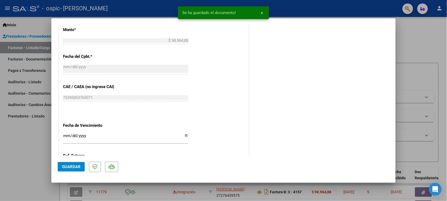
scroll to position [298, 0]
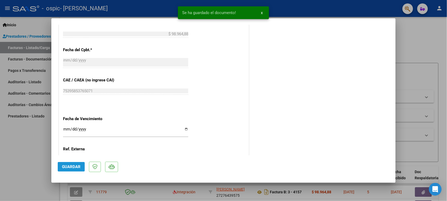
click at [64, 166] on span "Guardar" at bounding box center [71, 166] width 19 height 5
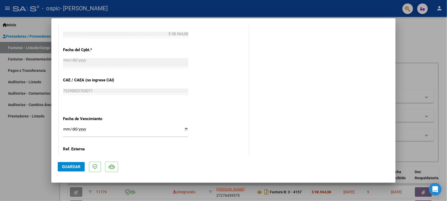
click at [68, 168] on span "Guardar" at bounding box center [71, 166] width 19 height 5
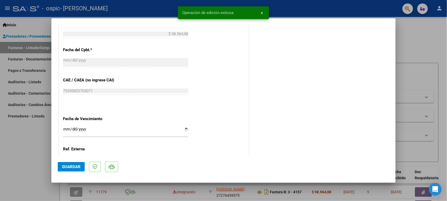
drag, startPoint x: 15, startPoint y: 156, endPoint x: 21, endPoint y: 157, distance: 6.1
click at [17, 156] on div at bounding box center [223, 100] width 447 height 201
type input "$ 0,00"
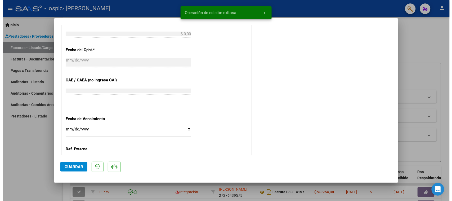
scroll to position [325, 0]
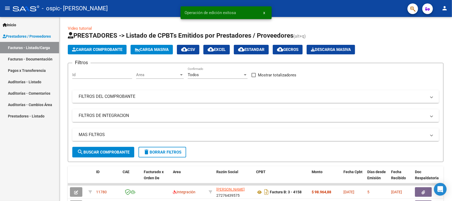
click at [449, 11] on button "person" at bounding box center [444, 8] width 11 height 11
click at [428, 34] on button "exit_to_app Salir" at bounding box center [434, 35] width 32 height 13
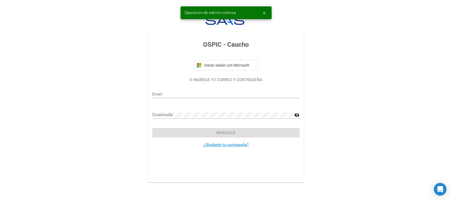
type input "[EMAIL_ADDRESS][DOMAIN_NAME]"
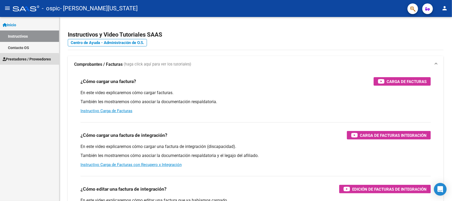
click at [15, 60] on span "Prestadores / Proveedores" at bounding box center [27, 59] width 48 height 6
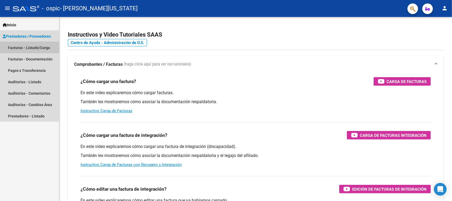
click at [33, 47] on link "Facturas - Listado/Carga" at bounding box center [29, 47] width 59 height 11
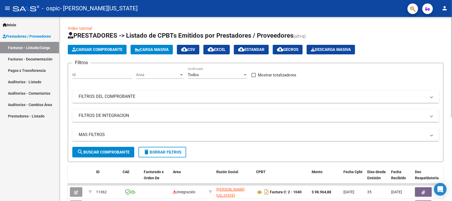
click at [94, 46] on button "Cargar Comprobante" at bounding box center [97, 50] width 59 height 10
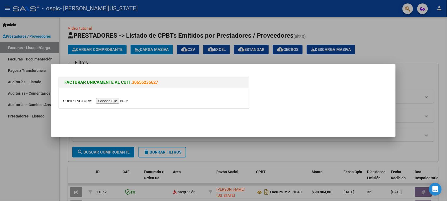
click at [123, 101] on input "file" at bounding box center [96, 101] width 67 height 6
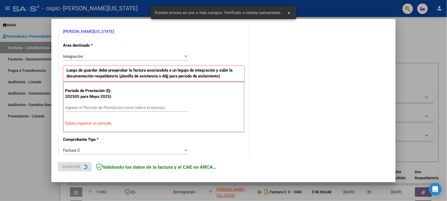
scroll to position [110, 0]
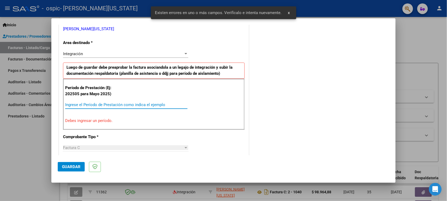
click at [100, 103] on input "Ingrese el Período de Prestación como indica el ejemplo" at bounding box center [126, 104] width 122 height 5
paste input "202509"
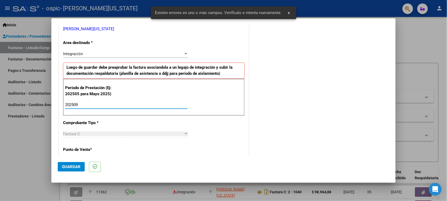
type input "202509"
click at [70, 165] on span "Guardar" at bounding box center [71, 166] width 19 height 5
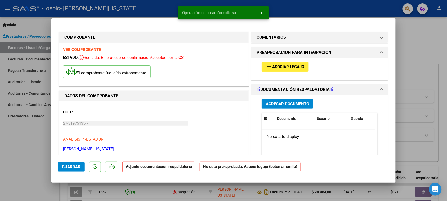
click at [285, 62] on button "add Asociar Legajo" at bounding box center [284, 67] width 47 height 10
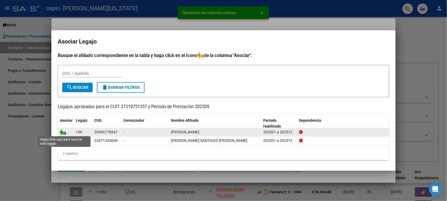
click at [65, 132] on icon at bounding box center [63, 132] width 6 height 6
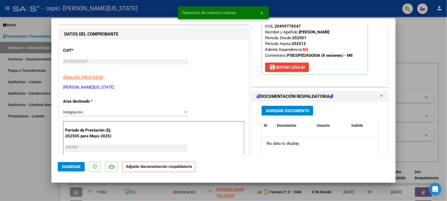
scroll to position [66, 0]
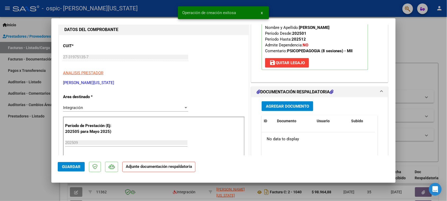
click at [282, 105] on span "Agregar Documento" at bounding box center [287, 106] width 43 height 5
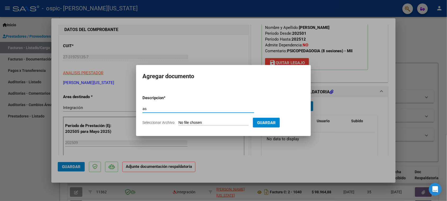
type input "as"
click at [208, 121] on input "Seleccionar Archivo" at bounding box center [213, 122] width 70 height 5
type input "C:\fakepath\IMG_2025_9_23_16_47_57_4783.jpeg"
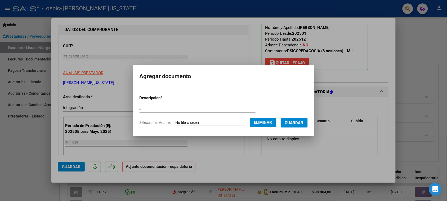
click at [289, 121] on button "Guardar" at bounding box center [294, 123] width 27 height 10
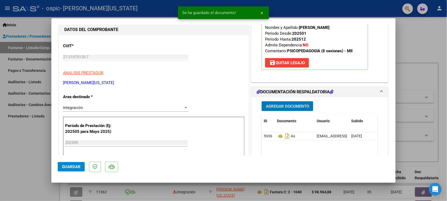
click at [66, 164] on span "Guardar" at bounding box center [71, 166] width 19 height 5
drag, startPoint x: 33, startPoint y: 156, endPoint x: 30, endPoint y: 154, distance: 3.6
click at [31, 155] on div at bounding box center [223, 100] width 447 height 201
type input "$ 0,00"
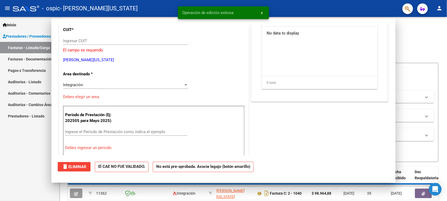
scroll to position [50, 0]
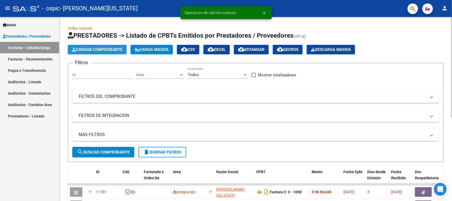
click at [107, 47] on span "Cargar Comprobante" at bounding box center [97, 49] width 50 height 5
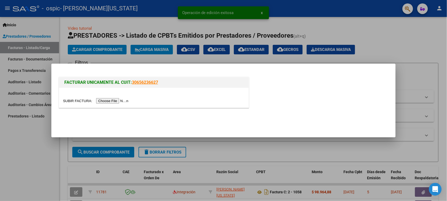
click at [110, 102] on input "file" at bounding box center [96, 101] width 67 height 6
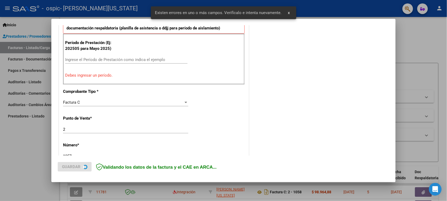
scroll to position [170, 0]
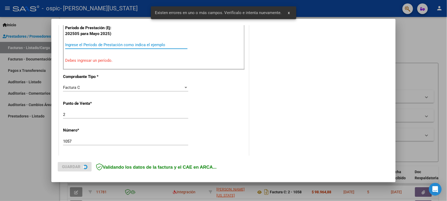
click at [108, 43] on input "Ingrese el Período de Prestación como indica el ejemplo" at bounding box center [126, 44] width 122 height 5
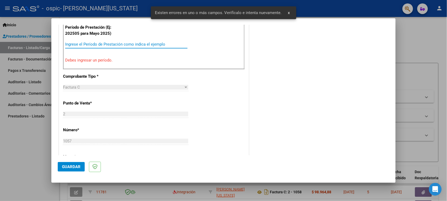
paste input "202509"
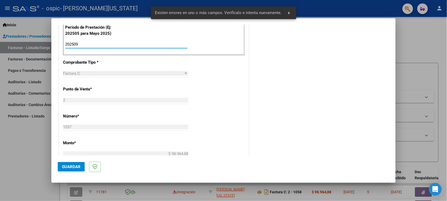
type input "202509"
click at [64, 167] on span "Guardar" at bounding box center [71, 166] width 19 height 5
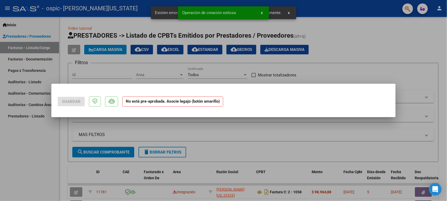
scroll to position [0, 0]
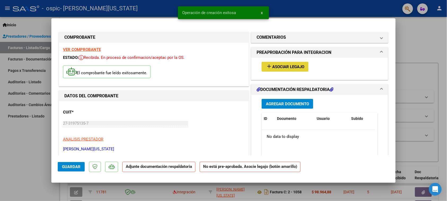
click at [272, 66] on span "Asociar Legajo" at bounding box center [288, 66] width 32 height 5
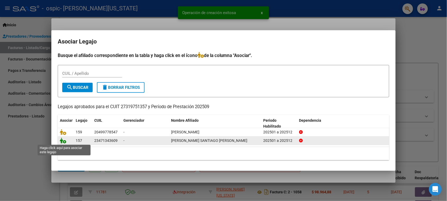
click at [64, 142] on icon at bounding box center [63, 140] width 6 height 6
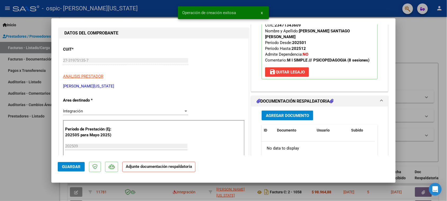
scroll to position [99, 0]
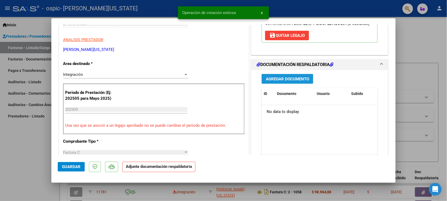
click at [281, 76] on span "Agregar Documento" at bounding box center [287, 78] width 43 height 5
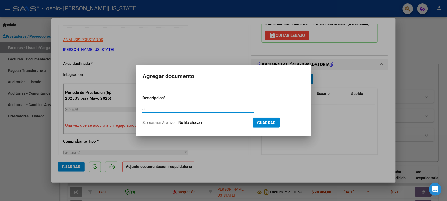
type input "as"
click at [199, 119] on form "Descripcion * as Escriba aquí una descripcion Seleccionar Archivo Guardar" at bounding box center [223, 110] width 162 height 39
click at [196, 124] on input "Seleccionar Archivo" at bounding box center [213, 122] width 70 height 5
type input "C:\fakepath\IMG_2025_9_23_16_48_39_31796.jpeg"
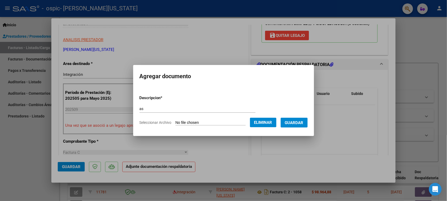
click at [293, 122] on span "Guardar" at bounding box center [294, 122] width 19 height 5
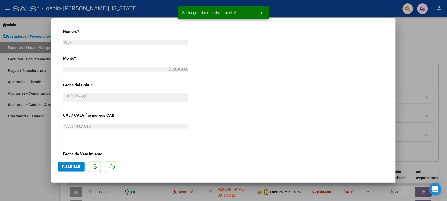
scroll to position [265, 0]
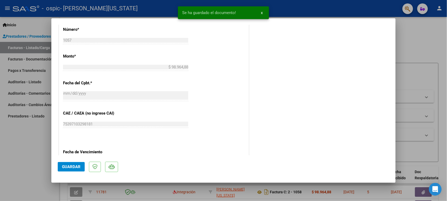
click at [70, 165] on span "Guardar" at bounding box center [71, 166] width 19 height 5
click at [70, 167] on span "Guardar" at bounding box center [71, 166] width 19 height 5
click at [21, 147] on div at bounding box center [223, 100] width 447 height 201
type input "$ 0,00"
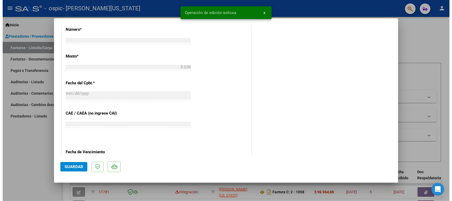
scroll to position [283, 0]
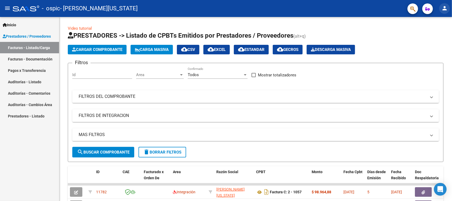
click at [443, 10] on mat-icon "person" at bounding box center [444, 8] width 6 height 6
click at [433, 34] on button "exit_to_app Salir" at bounding box center [434, 35] width 32 height 13
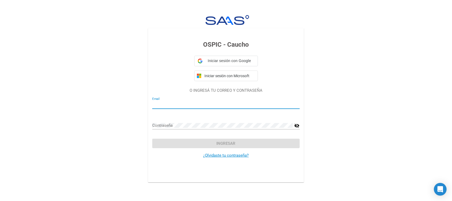
type input "[EMAIL_ADDRESS][DOMAIN_NAME]"
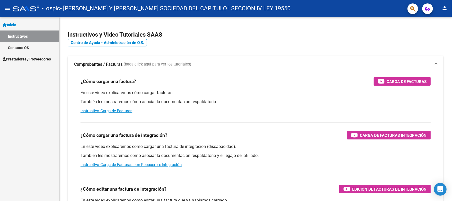
click at [45, 58] on span "Prestadores / Proveedores" at bounding box center [27, 59] width 48 height 6
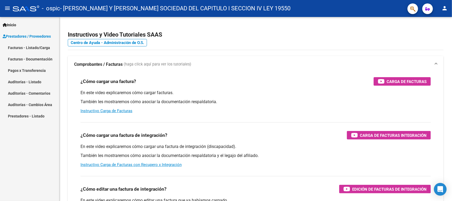
click at [41, 47] on link "Facturas - Listado/Carga" at bounding box center [29, 47] width 59 height 11
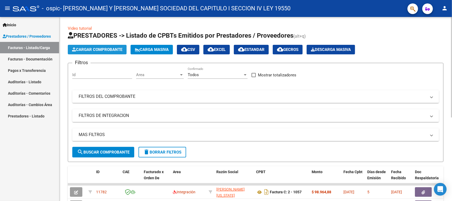
click at [105, 47] on span "Cargar Comprobante" at bounding box center [97, 49] width 50 height 5
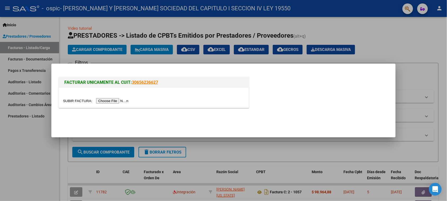
click at [117, 100] on input "file" at bounding box center [96, 101] width 67 height 6
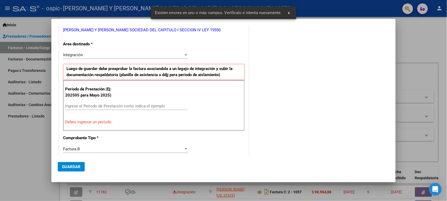
scroll to position [90, 0]
click at [105, 101] on div "Período de Prestación (Ej: 202505 para [DATE]) Ingrese el Período de Prestación…" at bounding box center [154, 104] width 182 height 51
click at [105, 104] on input "Ingrese el Período de Prestación como indica el ejemplo" at bounding box center [126, 105] width 122 height 5
paste input "202509"
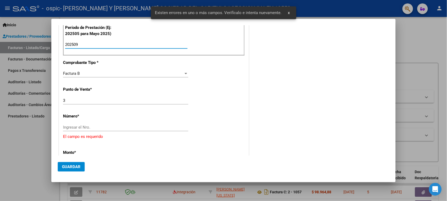
scroll to position [156, 0]
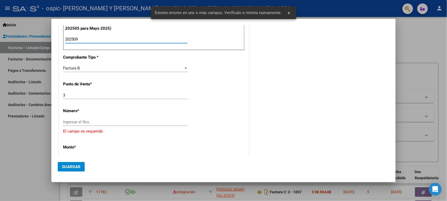
type input "202509"
click at [71, 165] on span "Guardar" at bounding box center [71, 166] width 19 height 5
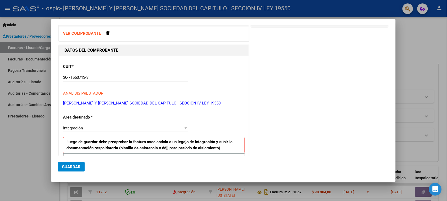
scroll to position [0, 0]
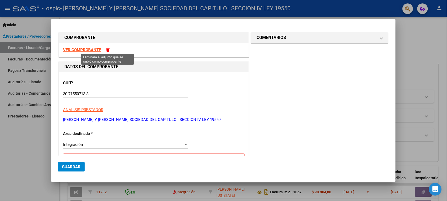
click at [106, 48] on span at bounding box center [107, 50] width 3 height 4
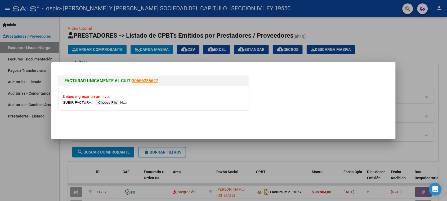
click at [117, 104] on input "file" at bounding box center [96, 103] width 67 height 6
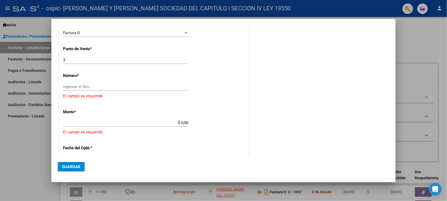
scroll to position [199, 0]
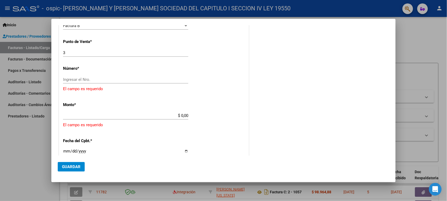
drag, startPoint x: 94, startPoint y: 85, endPoint x: 94, endPoint y: 81, distance: 4.2
click at [94, 84] on div "Ingresar el Nro." at bounding box center [125, 81] width 125 height 13
click at [94, 80] on input "Ingresar el Nro." at bounding box center [125, 79] width 125 height 5
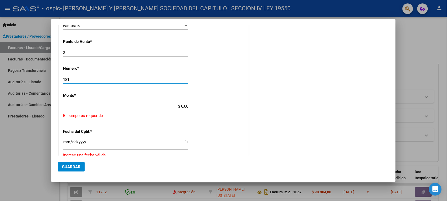
type input "181"
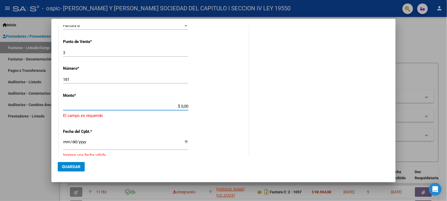
scroll to position [214, 0]
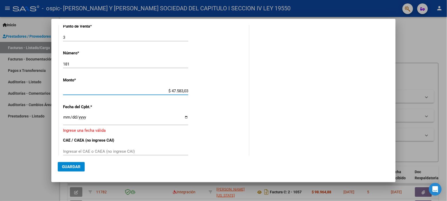
type input "$ 475.830,36"
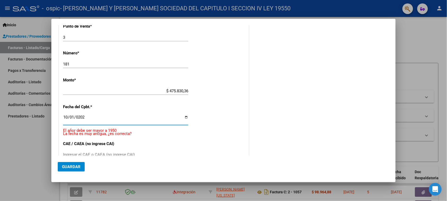
type input "[DATE]"
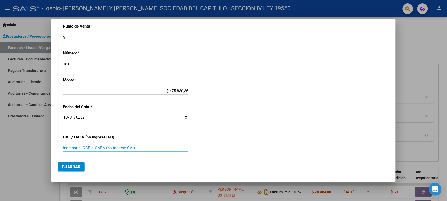
drag, startPoint x: 145, startPoint y: 146, endPoint x: 145, endPoint y: 151, distance: 5.6
click at [146, 147] on input "Ingresar el CAE o CAEA (no ingrese CAI)" at bounding box center [125, 147] width 125 height 5
paste input "75393858934281"
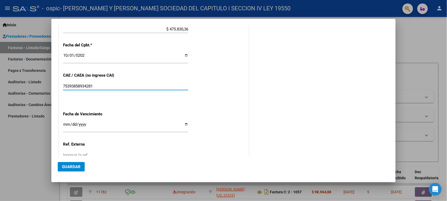
scroll to position [316, 0]
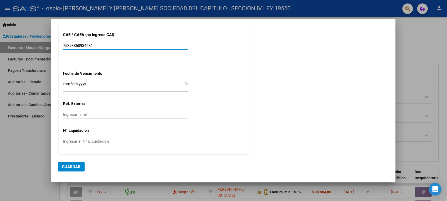
type input "75393858934281"
click at [65, 85] on input "Ingresar la fecha" at bounding box center [125, 86] width 125 height 8
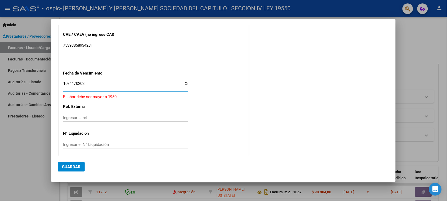
type input "[DATE]"
click at [65, 170] on button "Guardar" at bounding box center [71, 167] width 27 height 10
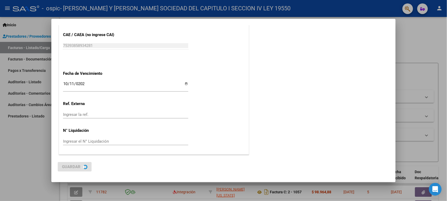
scroll to position [0, 0]
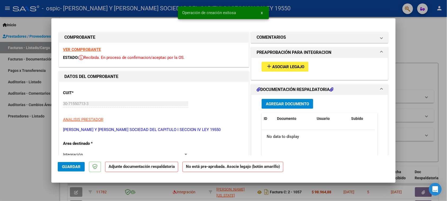
click at [279, 69] on span "Asociar Legajo" at bounding box center [288, 66] width 32 height 5
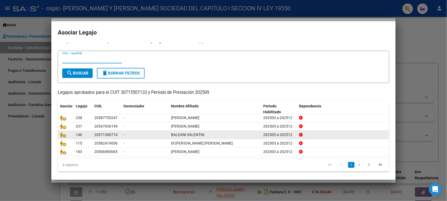
scroll to position [7, 0]
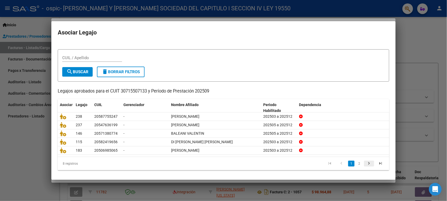
click at [366, 163] on icon "go to next page" at bounding box center [369, 164] width 7 height 6
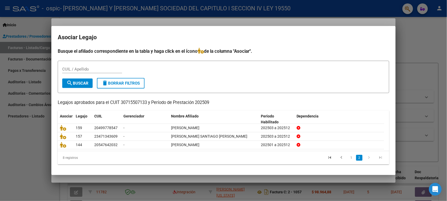
scroll to position [0, 0]
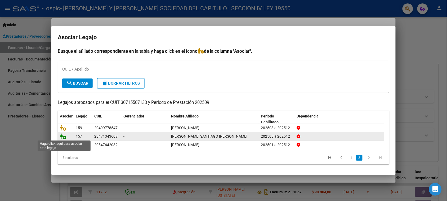
click at [63, 136] on icon at bounding box center [63, 136] width 6 height 6
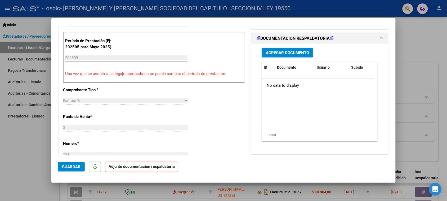
scroll to position [132, 0]
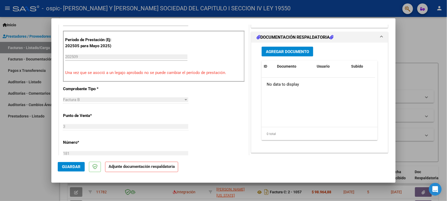
click at [287, 49] on span "Agregar Documento" at bounding box center [287, 51] width 43 height 5
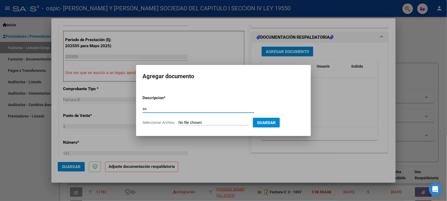
type input "as"
click at [191, 124] on input "Seleccionar Archivo" at bounding box center [213, 122] width 70 height 5
type input "C:\fakepath\IMG_2025_9_23_16_48_29_48217.jpeg"
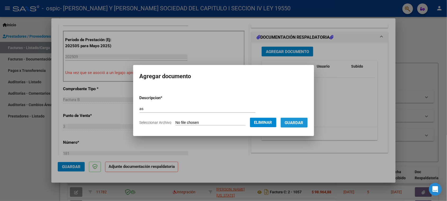
click at [303, 123] on span "Guardar" at bounding box center [294, 122] width 19 height 5
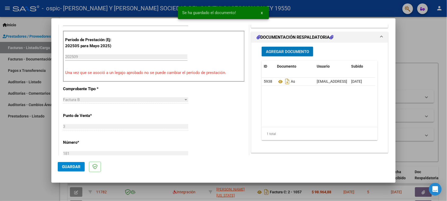
click at [74, 166] on span "Guardar" at bounding box center [71, 166] width 19 height 5
click at [78, 166] on span "Guardar" at bounding box center [71, 166] width 19 height 5
click at [22, 147] on div at bounding box center [223, 100] width 447 height 201
type input "$ 0,00"
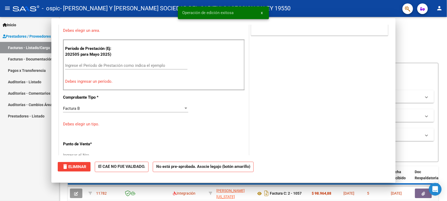
scroll to position [129, 0]
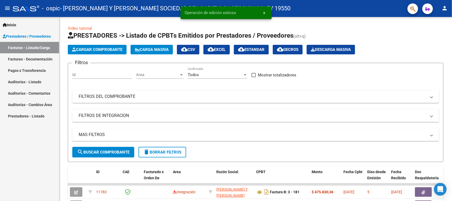
click at [29, 150] on div "Inicio Instructivos Contacto OS Prestadores / Proveedores Facturas - Listado/Ca…" at bounding box center [29, 109] width 59 height 184
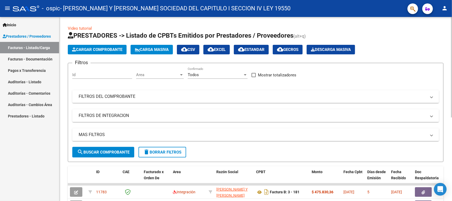
click at [91, 51] on span "Cargar Comprobante" at bounding box center [97, 49] width 50 height 5
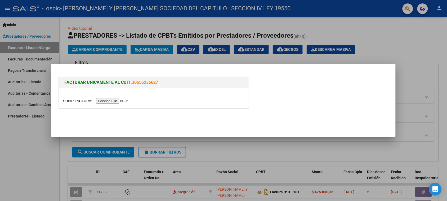
click at [116, 100] on input "file" at bounding box center [96, 101] width 67 height 6
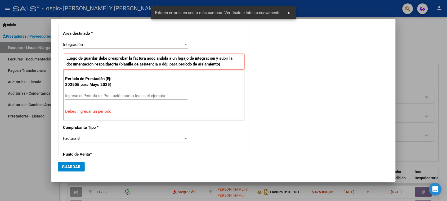
scroll to position [100, 0]
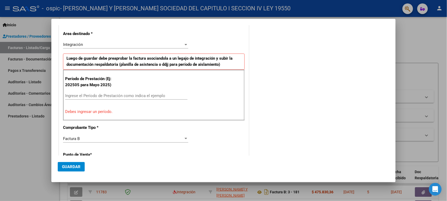
click at [135, 93] on div "Ingrese el Período de Prestación como indica el ejemplo" at bounding box center [126, 96] width 122 height 8
drag, startPoint x: 134, startPoint y: 96, endPoint x: 69, endPoint y: 96, distance: 65.1
click at [69, 96] on input "Ingrese el Período de Prestación como indica el ejemplo" at bounding box center [126, 95] width 122 height 5
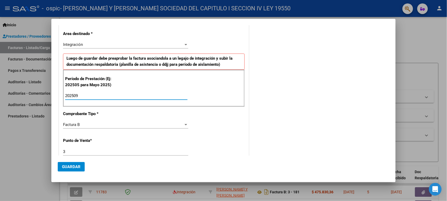
click at [145, 95] on input "202509" at bounding box center [126, 95] width 122 height 5
type input "202509"
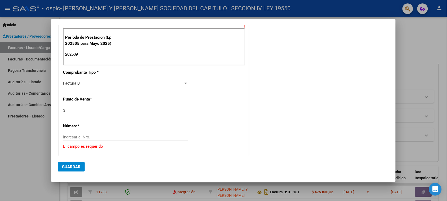
scroll to position [166, 0]
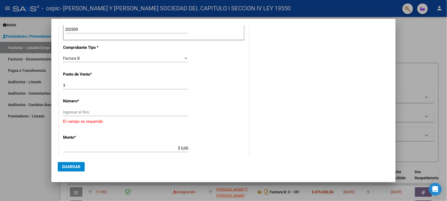
click at [102, 109] on div "Ingresar el Nro." at bounding box center [125, 112] width 125 height 8
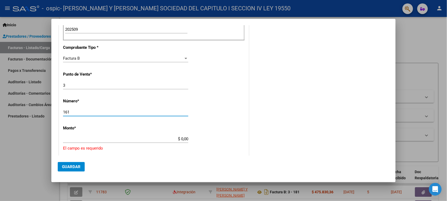
type input "161"
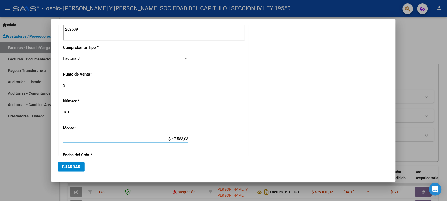
type input "$ 475.830,36"
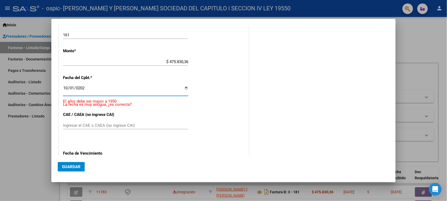
type input "[DATE]"
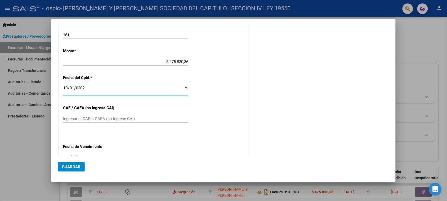
drag, startPoint x: 128, startPoint y: 123, endPoint x: 127, endPoint y: 119, distance: 4.5
click at [127, 122] on div "Ingresar el CAE o CAEA (no ingrese CAI)" at bounding box center [125, 121] width 125 height 13
click at [127, 118] on input "Ingresar el CAE o CAEA (no ingrese CAI)" at bounding box center [125, 118] width 125 height 5
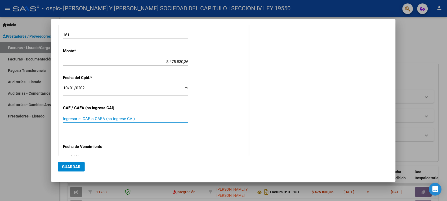
paste input "75393858656699"
type input "75393858656699"
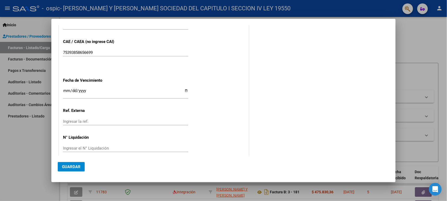
click at [65, 89] on input "Ingresar la fecha" at bounding box center [125, 92] width 125 height 8
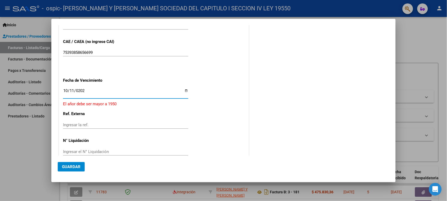
type input "[DATE]"
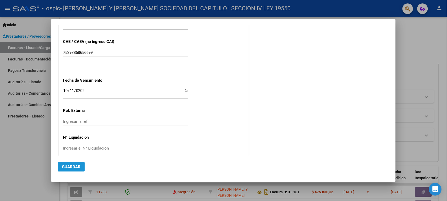
drag, startPoint x: 72, startPoint y: 162, endPoint x: 65, endPoint y: 159, distance: 7.7
click at [67, 159] on mat-dialog-actions "Guardar" at bounding box center [223, 165] width 331 height 20
click at [71, 167] on span "Guardar" at bounding box center [71, 166] width 19 height 5
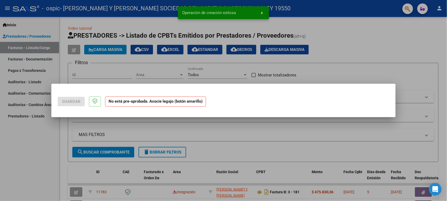
scroll to position [0, 0]
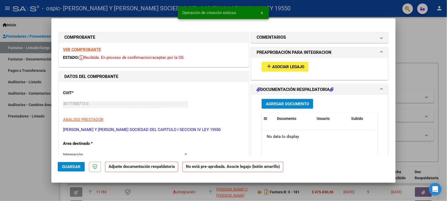
click at [288, 69] on button "add Asociar Legajo" at bounding box center [284, 67] width 47 height 10
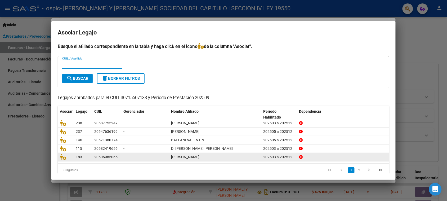
scroll to position [7, 0]
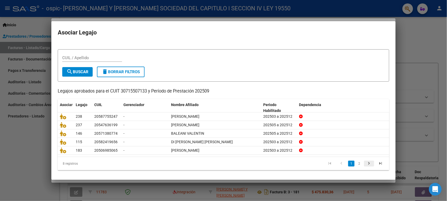
click at [366, 161] on icon "go to next page" at bounding box center [369, 164] width 7 height 6
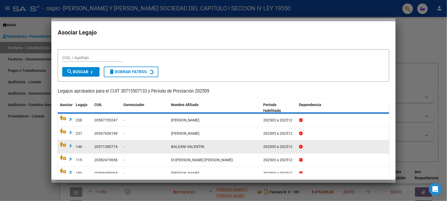
scroll to position [0, 0]
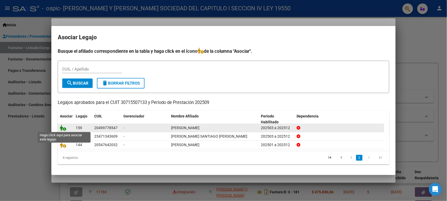
click at [64, 126] on icon at bounding box center [63, 128] width 6 height 6
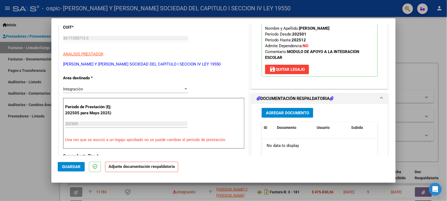
scroll to position [66, 0]
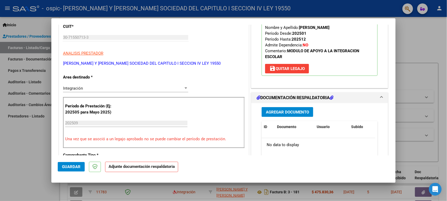
click at [295, 112] on span "Agregar Documento" at bounding box center [287, 112] width 43 height 5
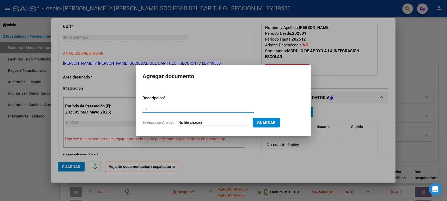
type input "as"
click at [199, 124] on input "Seleccionar Archivo" at bounding box center [213, 122] width 70 height 5
type input "C:\fakepath\IMG_2025_9_23_16_47_47_13054.jpeg"
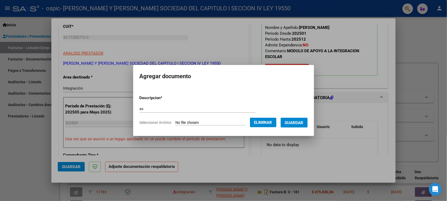
click at [297, 124] on span "Guardar" at bounding box center [294, 122] width 19 height 5
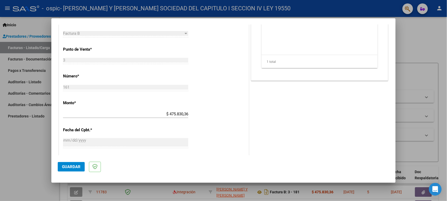
scroll to position [324, 0]
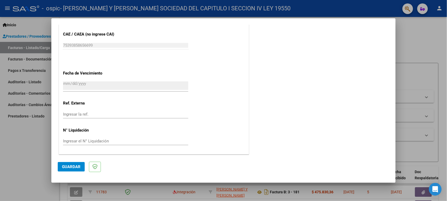
click at [66, 163] on button "Guardar" at bounding box center [71, 167] width 27 height 10
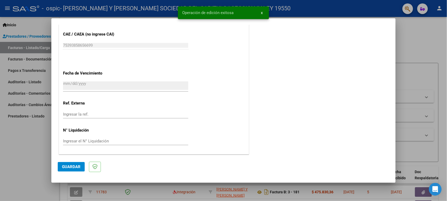
drag, startPoint x: 8, startPoint y: 138, endPoint x: 85, endPoint y: 7, distance: 152.1
click at [8, 138] on div at bounding box center [223, 100] width 447 height 201
type input "$ 0,00"
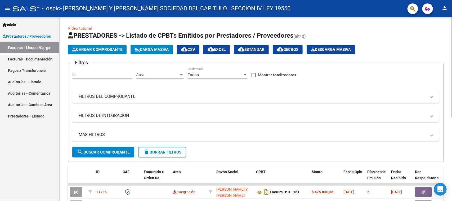
click at [90, 48] on span "Cargar Comprobante" at bounding box center [97, 49] width 50 height 5
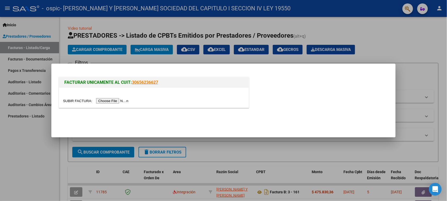
click at [115, 102] on input "file" at bounding box center [96, 101] width 67 height 6
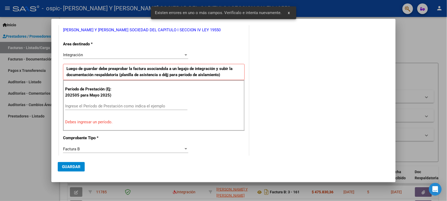
scroll to position [90, 0]
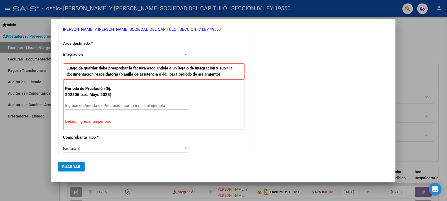
click at [112, 106] on input "Ingrese el Período de Prestación como indica el ejemplo" at bounding box center [126, 105] width 122 height 5
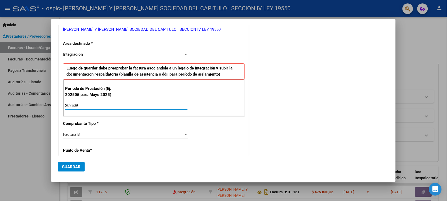
type input "202509"
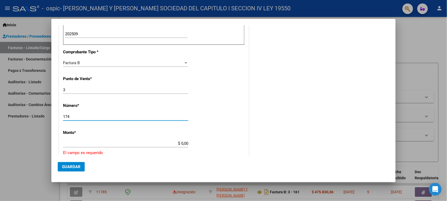
type input "174"
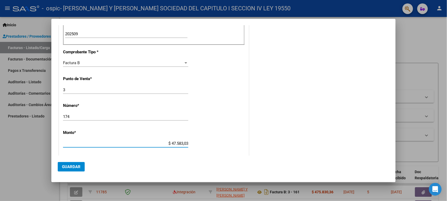
type input "$ 475.830,36"
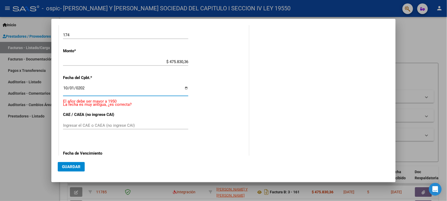
type input "[DATE]"
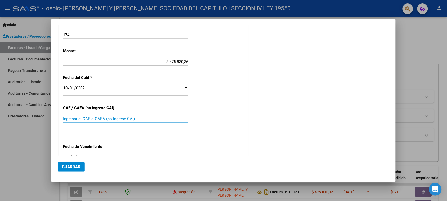
paste input "75393858811816"
type input "75393858811816"
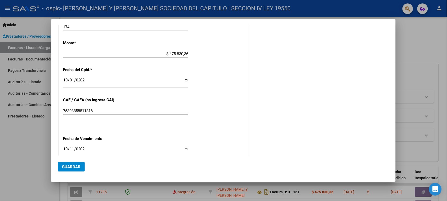
type input "[DATE]"
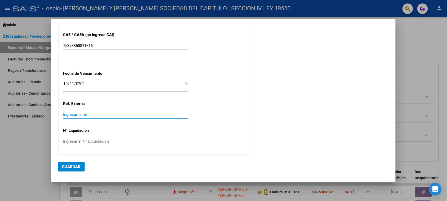
click at [74, 166] on span "Guardar" at bounding box center [71, 166] width 19 height 5
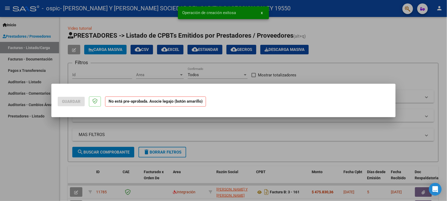
scroll to position [0, 0]
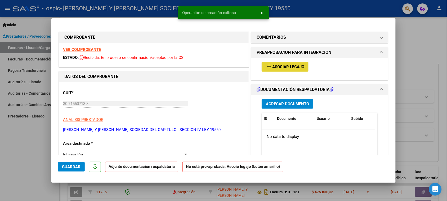
click at [281, 67] on span "Asociar Legajo" at bounding box center [288, 66] width 32 height 5
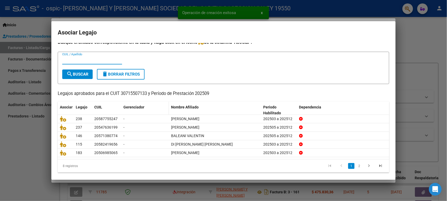
scroll to position [7, 0]
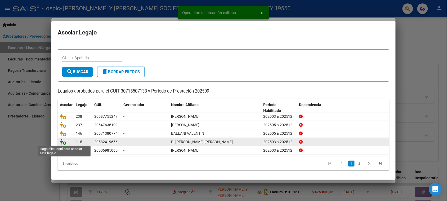
click at [60, 142] on icon at bounding box center [63, 142] width 6 height 6
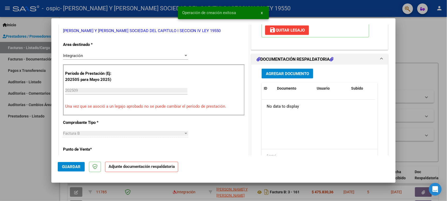
scroll to position [99, 0]
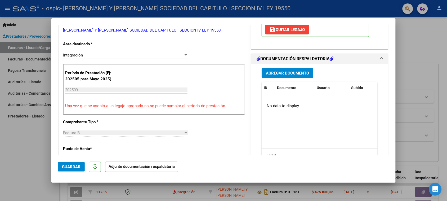
click at [279, 68] on button "Agregar Documento" at bounding box center [287, 73] width 52 height 10
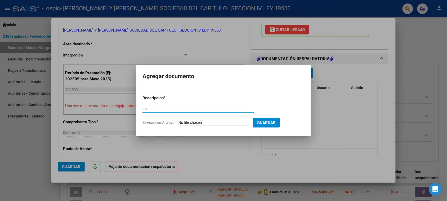
type input "as"
click at [192, 122] on input "Seleccionar Archivo" at bounding box center [213, 122] width 70 height 5
type input "C:\fakepath\IMG_2025_9_10_17_6_0_82048.pdf"
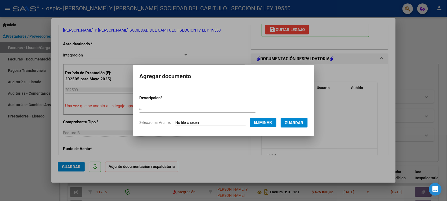
click at [290, 123] on span "Guardar" at bounding box center [294, 122] width 19 height 5
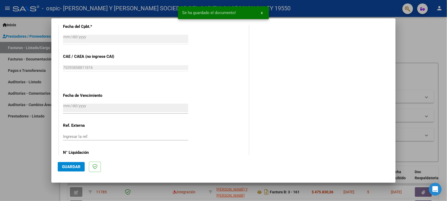
scroll to position [324, 0]
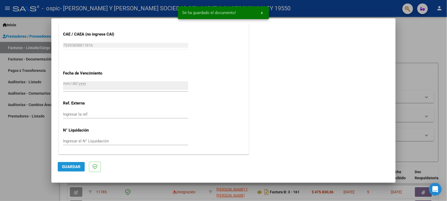
click at [78, 163] on button "Guardar" at bounding box center [71, 167] width 27 height 10
click at [72, 166] on span "Guardar" at bounding box center [71, 166] width 19 height 5
click at [30, 148] on div at bounding box center [223, 100] width 447 height 201
type input "$ 0,00"
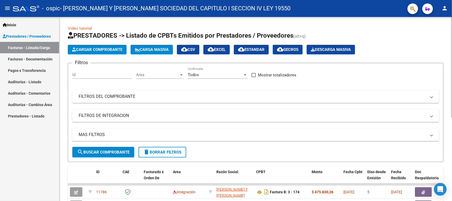
click at [100, 46] on button "Cargar Comprobante" at bounding box center [97, 50] width 59 height 10
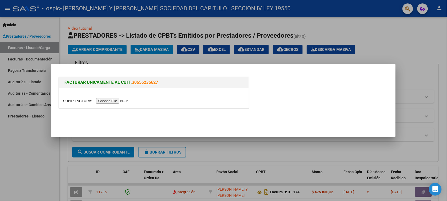
click at [115, 99] on input "file" at bounding box center [96, 101] width 67 height 6
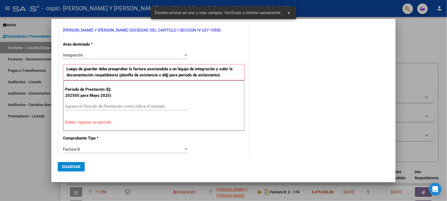
scroll to position [90, 0]
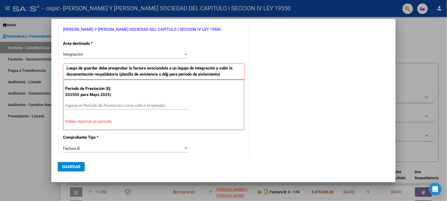
drag, startPoint x: 143, startPoint y: 109, endPoint x: 144, endPoint y: 105, distance: 3.9
click at [143, 108] on div "Ingrese el Período de Prestación como indica el ejemplo" at bounding box center [126, 105] width 122 height 8
click at [144, 105] on input "Ingrese el Período de Prestación como indica el ejemplo" at bounding box center [126, 105] width 122 height 5
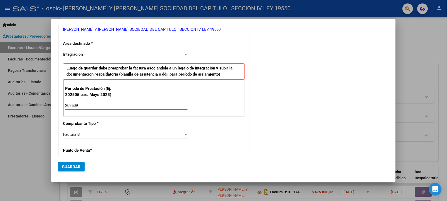
type input "202509"
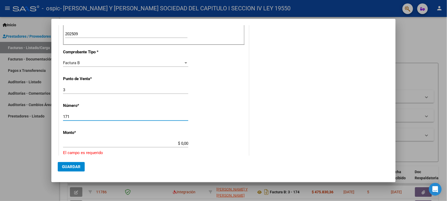
type input "171"
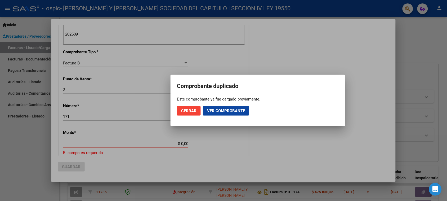
click at [175, 107] on mat-dialog-container "Comprobante duplicado Este comprobante ya fue cargado previamente. Cerrar Ver c…" at bounding box center [257, 100] width 175 height 51
drag, startPoint x: 183, startPoint y: 110, endPoint x: 179, endPoint y: 110, distance: 3.5
click at [183, 110] on span "Cerrar" at bounding box center [188, 110] width 15 height 5
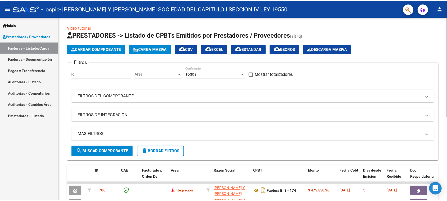
scroll to position [0, 0]
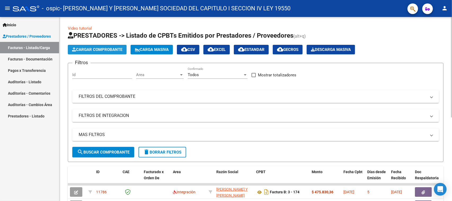
click at [98, 49] on span "Cargar Comprobante" at bounding box center [97, 49] width 50 height 5
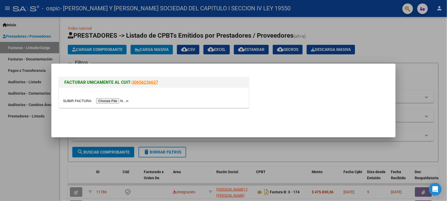
click at [113, 101] on input "file" at bounding box center [96, 101] width 67 height 6
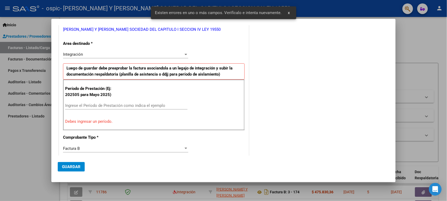
scroll to position [123, 0]
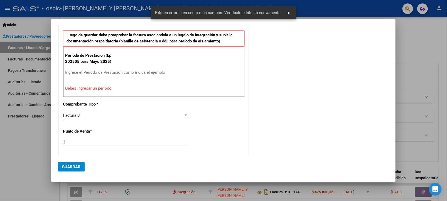
click at [115, 75] on input "Ingrese el Período de Prestación como indica el ejemplo" at bounding box center [126, 72] width 122 height 5
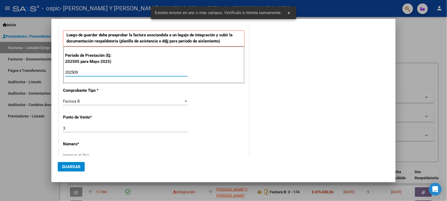
type input "202509"
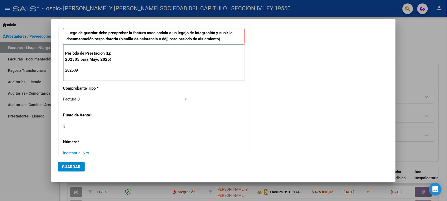
scroll to position [224, 0]
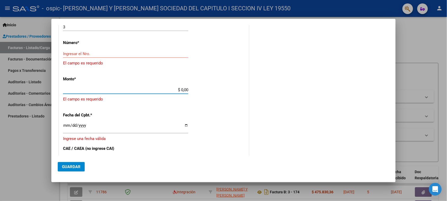
click at [113, 51] on div "Ingresar el Nro." at bounding box center [125, 54] width 125 height 8
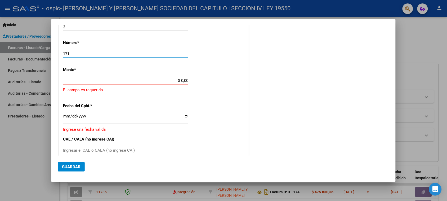
type input "171"
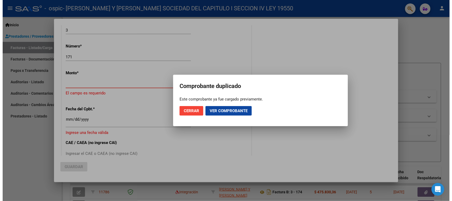
scroll to position [228, 0]
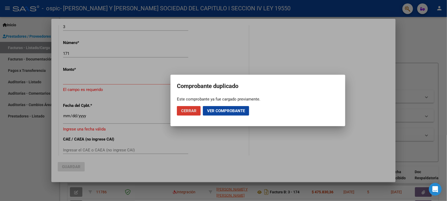
click at [192, 109] on span "Cerrar" at bounding box center [188, 110] width 15 height 5
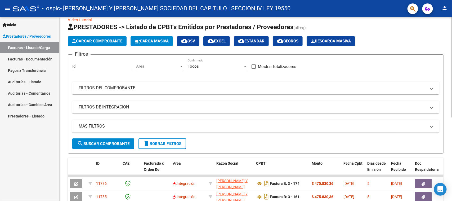
scroll to position [0, 0]
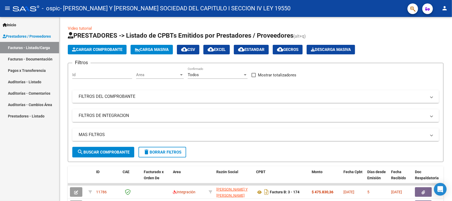
click at [35, 57] on link "Facturas - Documentación" at bounding box center [29, 58] width 59 height 11
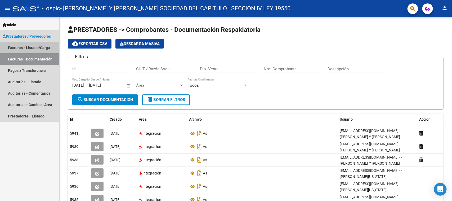
click at [31, 47] on link "Facturas - Listado/Carga" at bounding box center [29, 47] width 59 height 11
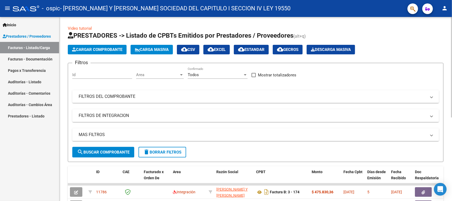
click at [93, 46] on button "Cargar Comprobante" at bounding box center [97, 50] width 59 height 10
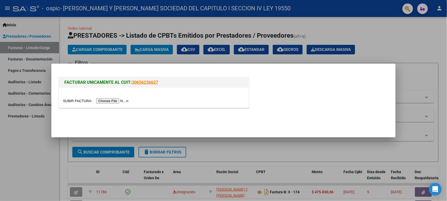
click at [121, 100] on input "file" at bounding box center [96, 101] width 67 height 6
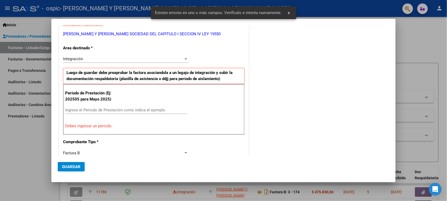
scroll to position [90, 0]
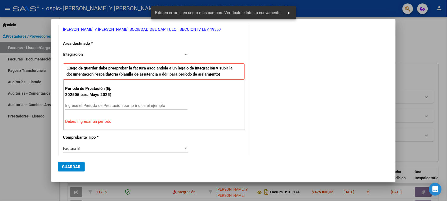
click at [114, 105] on input "Ingrese el Período de Prestación como indica el ejemplo" at bounding box center [126, 105] width 122 height 5
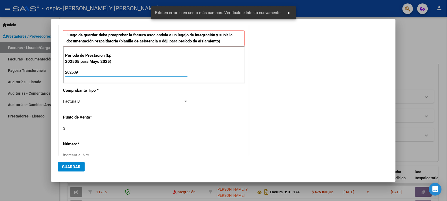
scroll to position [189, 0]
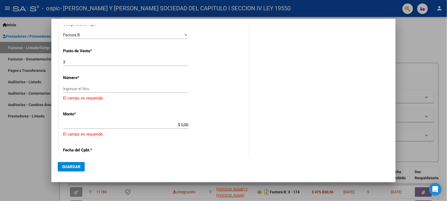
type input "202509"
click at [108, 87] on input "Ingresar el Nro." at bounding box center [125, 88] width 125 height 5
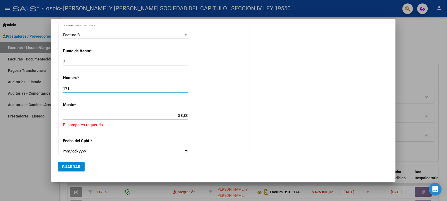
type input "171"
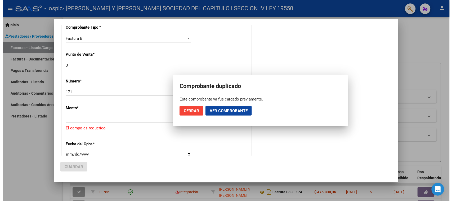
scroll to position [192, 0]
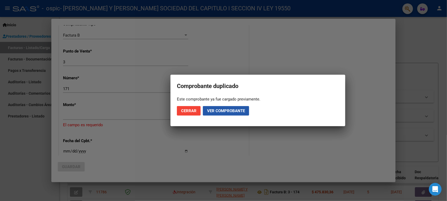
click at [210, 110] on span "Ver comprobante" at bounding box center [226, 110] width 38 height 5
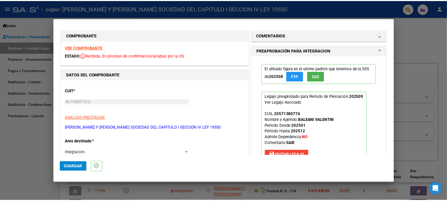
scroll to position [0, 0]
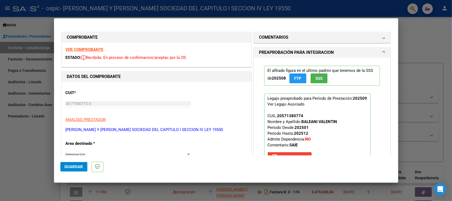
click at [28, 155] on div at bounding box center [226, 100] width 452 height 201
type input "$ 0,00"
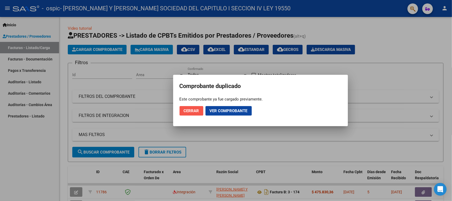
click at [195, 106] on button "Cerrar" at bounding box center [191, 111] width 24 height 10
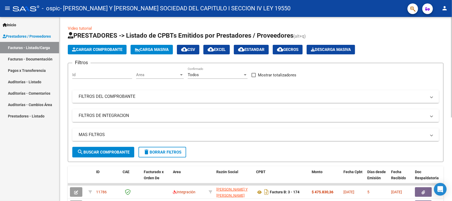
click at [103, 47] on span "Cargar Comprobante" at bounding box center [97, 49] width 50 height 5
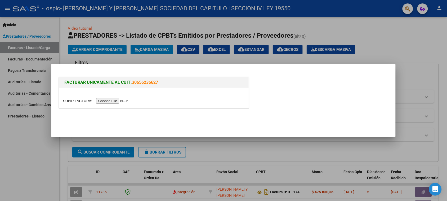
click at [119, 100] on input "file" at bounding box center [96, 101] width 67 height 6
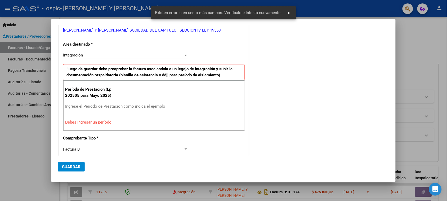
scroll to position [90, 0]
click at [103, 116] on div "Período de Prestación (Ej: 202505 para [DATE]) Ingrese el Período de Prestación…" at bounding box center [154, 104] width 182 height 51
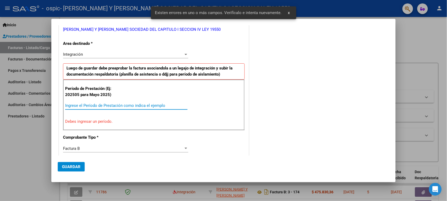
click at [75, 105] on input "Ingrese el Período de Prestación como indica el ejemplo" at bounding box center [126, 105] width 122 height 5
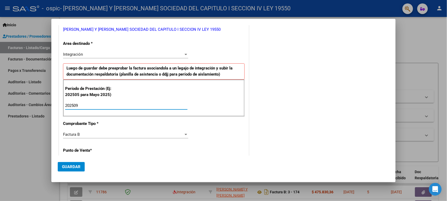
scroll to position [156, 0]
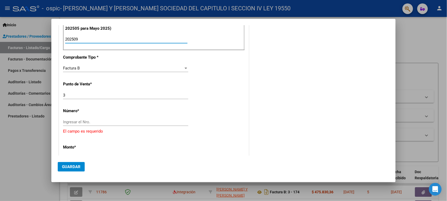
type input "202509"
click at [87, 120] on div "Ingresar el Nro." at bounding box center [125, 122] width 125 height 8
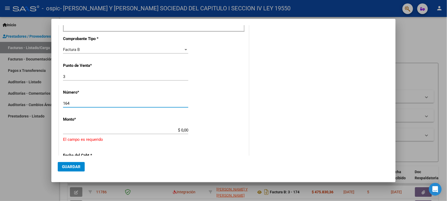
scroll to position [189, 0]
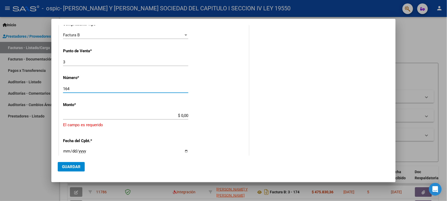
type input "164"
click at [179, 116] on input "$ 0,00" at bounding box center [125, 115] width 125 height 5
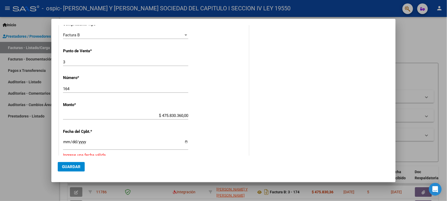
click at [199, 121] on div "CUIT * 30-71550713-3 Ingresar CUIT ANALISIS PRESTADOR [PERSON_NAME] Y [PERSON_N…" at bounding box center [154, 84] width 190 height 402
click at [173, 115] on input "$ 475.830.360,00" at bounding box center [125, 115] width 125 height 5
click at [185, 115] on input "$ 475.830.360,00" at bounding box center [125, 115] width 125 height 5
drag, startPoint x: 160, startPoint y: 114, endPoint x: 203, endPoint y: 116, distance: 43.5
click at [203, 116] on div "CUIT * 30-71550713-3 Ingresar CUIT ANALISIS PRESTADOR [PERSON_NAME] Y [PERSON_N…" at bounding box center [154, 84] width 190 height 402
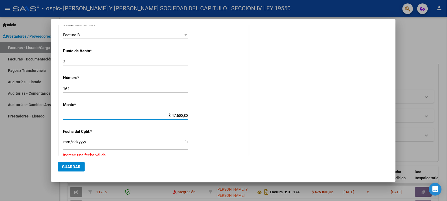
type input "$ 475.830,36"
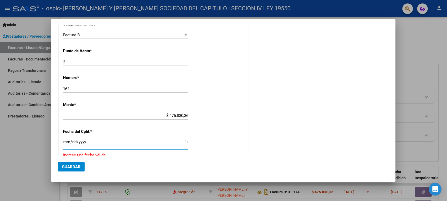
click at [71, 142] on input "Ingresar la fecha" at bounding box center [125, 143] width 125 height 8
type input "[DATE]"
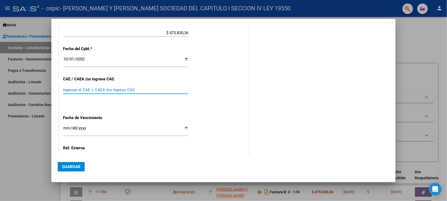
paste input "75393858691552"
type input "75393858691552"
drag, startPoint x: 56, startPoint y: 127, endPoint x: 59, endPoint y: 127, distance: 3.3
click at [57, 127] on mat-dialog-content "COMPROBANTE VER COMPROBANTE DATOS DEL COMPROBANTE CUIT * 30-71550713-3 Ingresar…" at bounding box center [223, 90] width 344 height 130
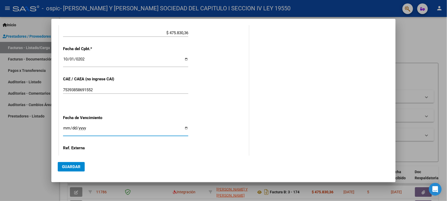
click at [67, 128] on input "Ingresar la fecha" at bounding box center [125, 130] width 125 height 8
type input "[DATE]"
click at [66, 171] on button "Guardar" at bounding box center [71, 167] width 27 height 10
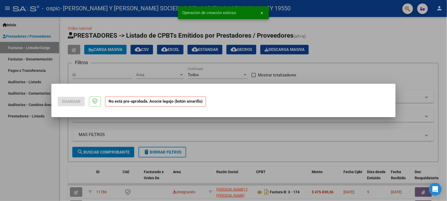
scroll to position [0, 0]
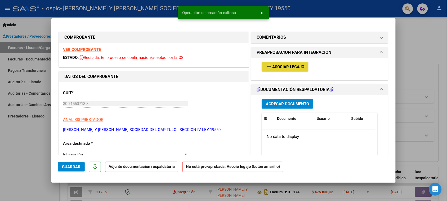
click at [275, 67] on span "Asociar Legajo" at bounding box center [288, 66] width 32 height 5
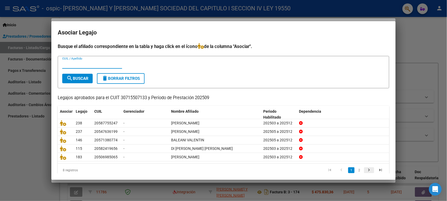
click at [366, 170] on icon "go to next page" at bounding box center [369, 170] width 7 height 6
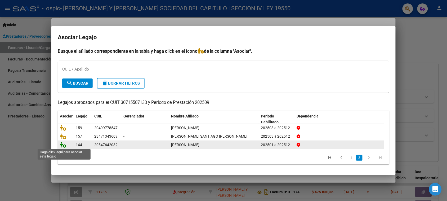
click at [62, 145] on icon at bounding box center [63, 145] width 6 height 6
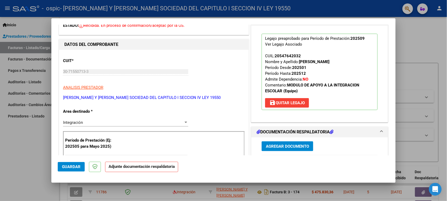
scroll to position [66, 0]
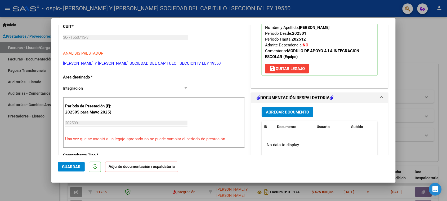
click at [281, 111] on span "Agregar Documento" at bounding box center [287, 112] width 43 height 5
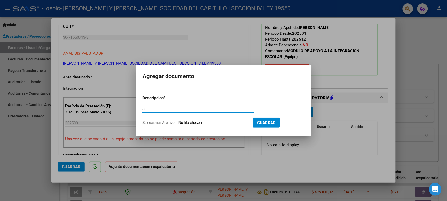
type input "as"
click at [208, 122] on input "Seleccionar Archivo" at bounding box center [213, 122] width 70 height 5
type input "C:\fakepath\IMG_2025_9_25_18_57_32_2870.jpeg"
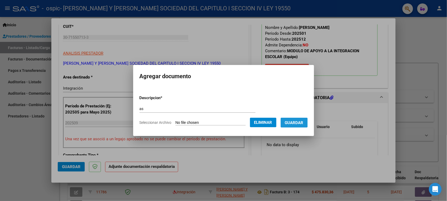
click at [298, 119] on button "Guardar" at bounding box center [294, 123] width 27 height 10
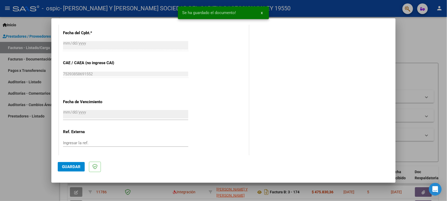
scroll to position [324, 0]
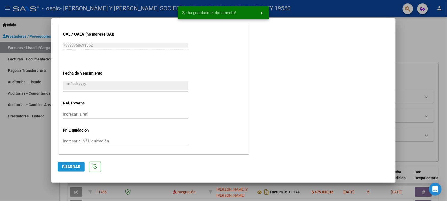
click at [77, 164] on button "Guardar" at bounding box center [71, 167] width 27 height 10
click at [32, 150] on div at bounding box center [223, 100] width 447 height 201
type input "$ 0,00"
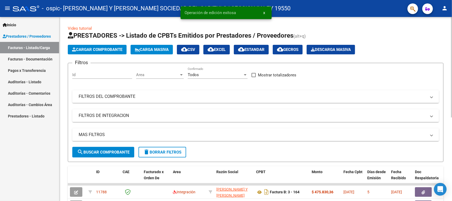
click at [93, 48] on span "Cargar Comprobante" at bounding box center [97, 49] width 50 height 5
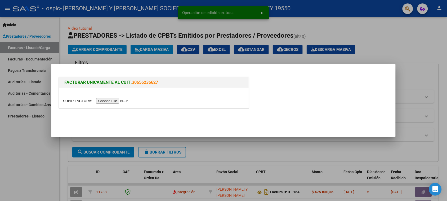
click at [117, 101] on input "file" at bounding box center [96, 101] width 67 height 6
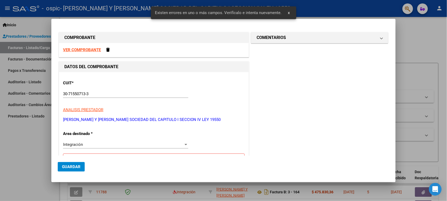
scroll to position [90, 0]
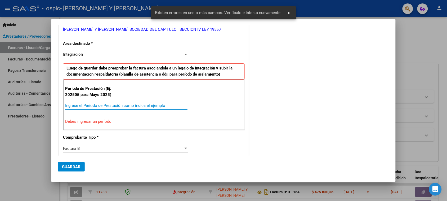
click at [127, 103] on input "Ingrese el Período de Prestación como indica el ejemplo" at bounding box center [126, 105] width 122 height 5
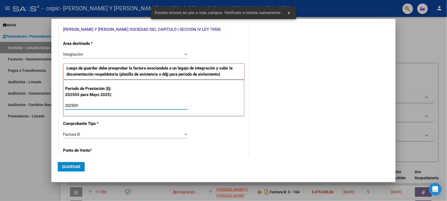
type input "202509"
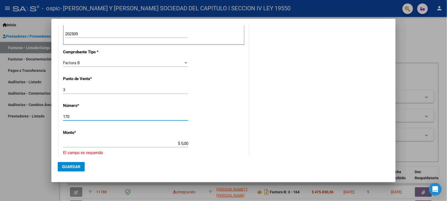
type input "170"
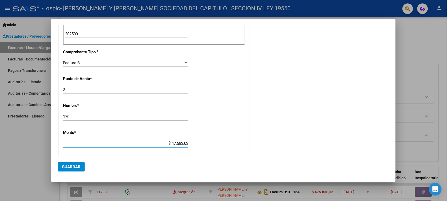
type input "$ 475.830,36"
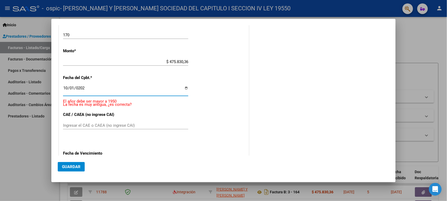
type input "[DATE]"
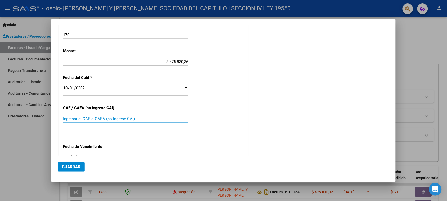
paste input "75393858772494"
type input "75393858772494"
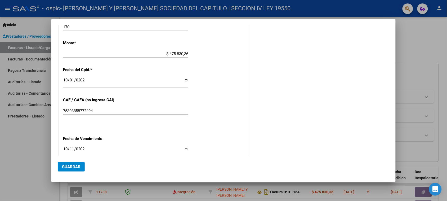
type input "[DATE]"
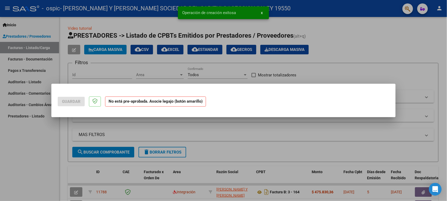
scroll to position [0, 0]
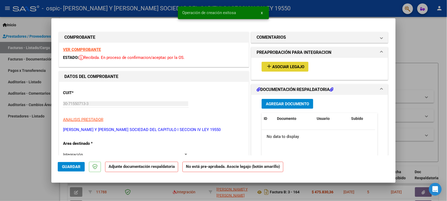
click at [283, 65] on span "Asociar Legajo" at bounding box center [288, 66] width 32 height 5
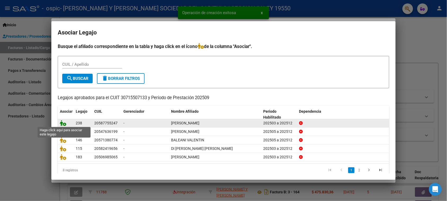
click at [61, 122] on icon at bounding box center [63, 123] width 6 height 6
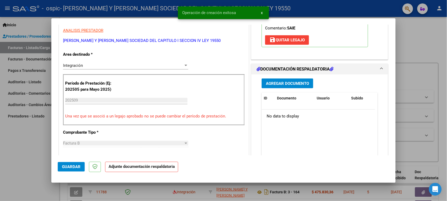
scroll to position [99, 0]
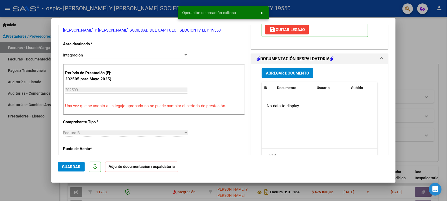
click at [277, 73] on span "Agregar Documento" at bounding box center [287, 73] width 43 height 5
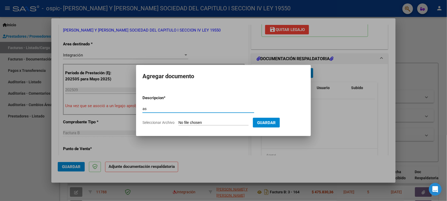
type input "as"
drag, startPoint x: 195, startPoint y: 126, endPoint x: 195, endPoint y: 122, distance: 3.5
click at [195, 126] on form "Descripcion * as Escriba aquí una descripcion Seleccionar Archivo Guardar" at bounding box center [223, 110] width 162 height 39
click at [195, 122] on input "Seleccionar Archivo" at bounding box center [213, 122] width 70 height 5
type input "C:\fakepath\IMG_2025_9_26_17_12_49_49035.jpeg"
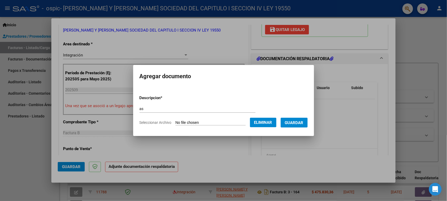
click at [289, 122] on span "Guardar" at bounding box center [294, 122] width 19 height 5
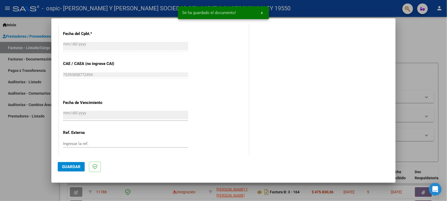
scroll to position [324, 0]
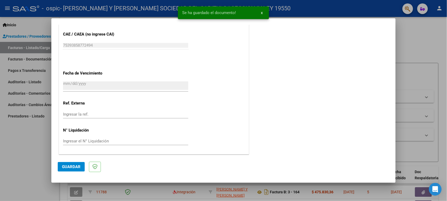
click at [77, 165] on span "Guardar" at bounding box center [71, 166] width 19 height 5
click at [71, 162] on button "Guardar" at bounding box center [71, 167] width 27 height 10
click at [11, 127] on div at bounding box center [223, 100] width 447 height 201
type input "$ 0,00"
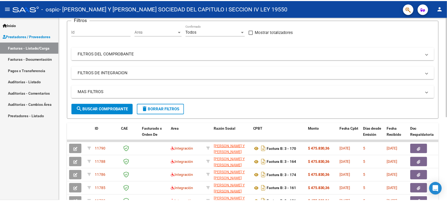
scroll to position [0, 0]
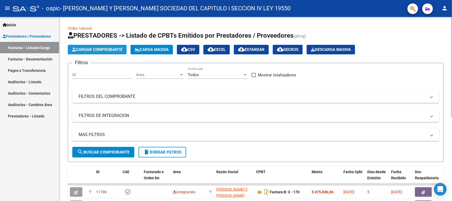
click at [99, 48] on span "Cargar Comprobante" at bounding box center [97, 49] width 50 height 5
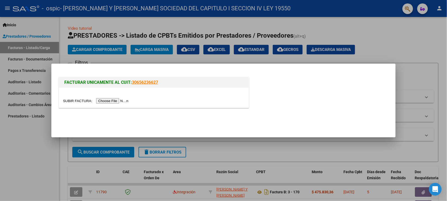
click at [125, 101] on input "file" at bounding box center [96, 101] width 67 height 6
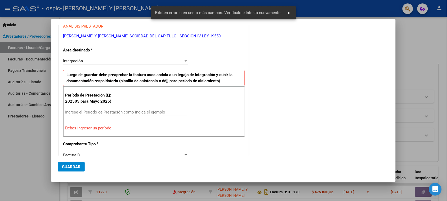
scroll to position [90, 0]
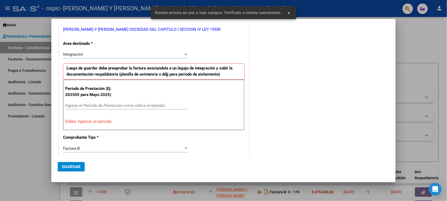
click at [134, 103] on div "Ingrese el Período de Prestación como indica el ejemplo" at bounding box center [126, 105] width 122 height 8
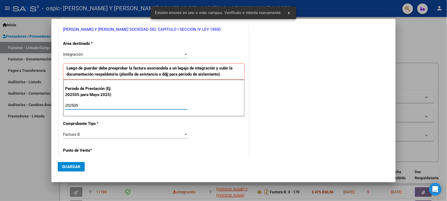
type input "202509"
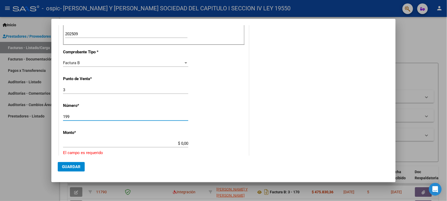
type input "199"
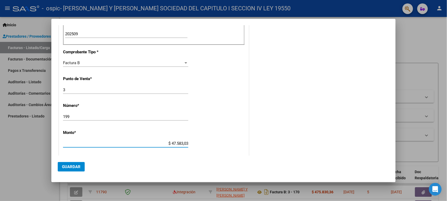
type input "$ 475.830,36"
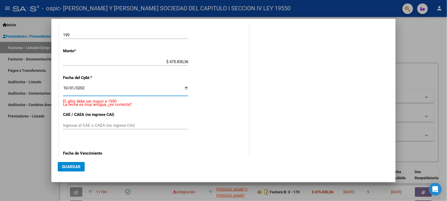
type input "[DATE]"
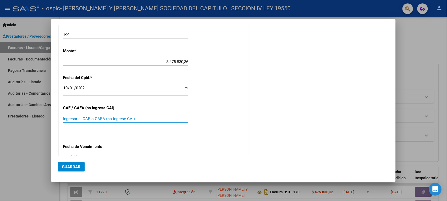
paste input "75393859206435"
type input "75393859206435"
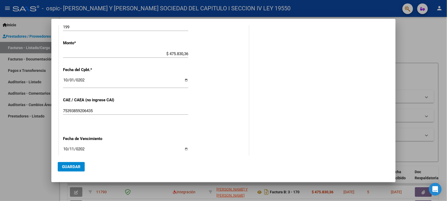
type input "[DATE]"
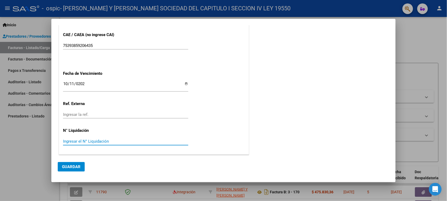
click at [77, 169] on button "Guardar" at bounding box center [71, 167] width 27 height 10
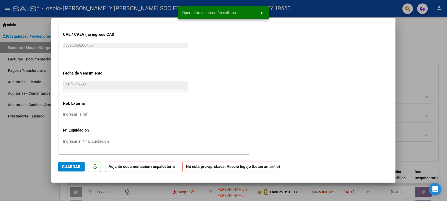
scroll to position [0, 0]
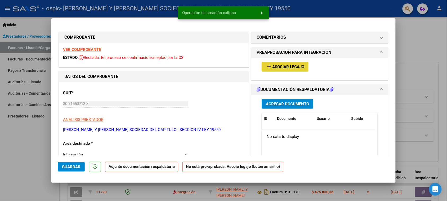
click at [299, 65] on span "Asociar Legajo" at bounding box center [288, 66] width 32 height 5
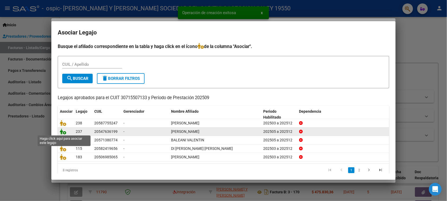
click at [62, 132] on icon at bounding box center [63, 131] width 6 height 6
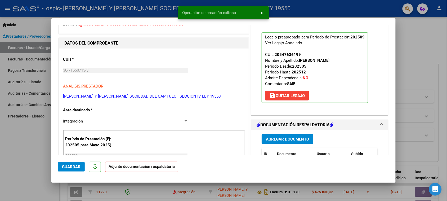
scroll to position [99, 0]
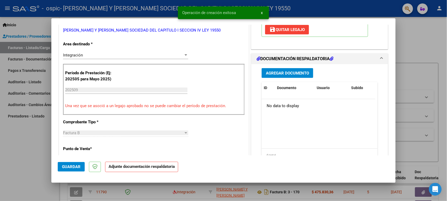
click at [281, 74] on span "Agregar Documento" at bounding box center [287, 73] width 43 height 5
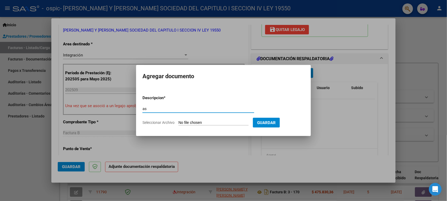
type input "as"
click at [180, 123] on input "Seleccionar Archivo" at bounding box center [213, 122] width 70 height 5
type input "C:\fakepath\IMG_2025_9_23_16_46_4_196.jpeg"
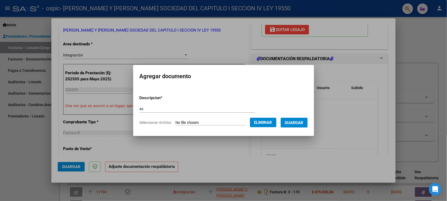
click at [290, 121] on span "Guardar" at bounding box center [294, 122] width 19 height 5
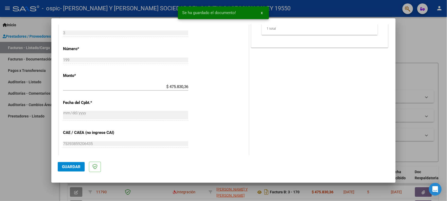
scroll to position [232, 0]
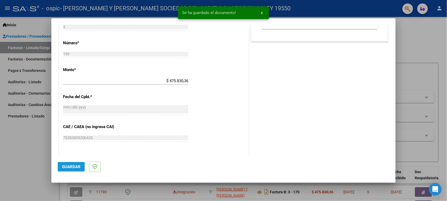
click at [69, 168] on span "Guardar" at bounding box center [71, 166] width 19 height 5
